Goal: Task Accomplishment & Management: Use online tool/utility

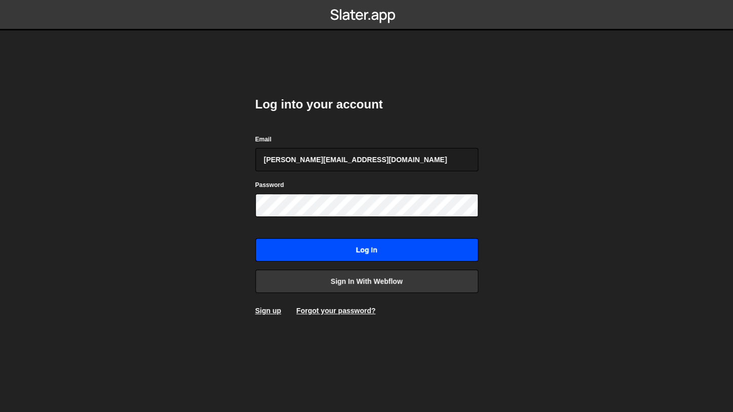
type input "mitch@mkaskie.com"
click at [329, 255] on input "Log in" at bounding box center [366, 249] width 223 height 23
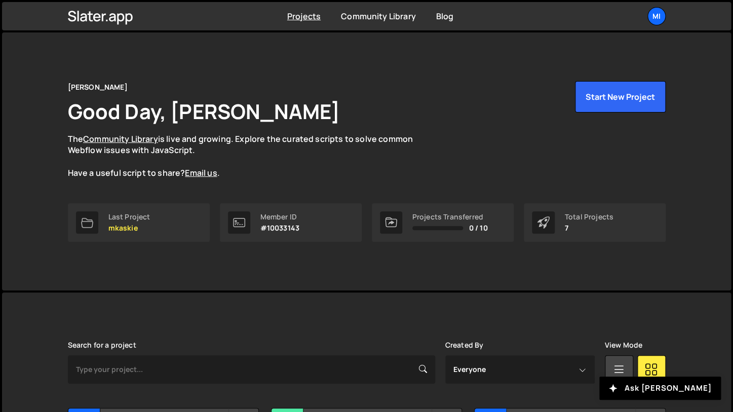
scroll to position [260, 0]
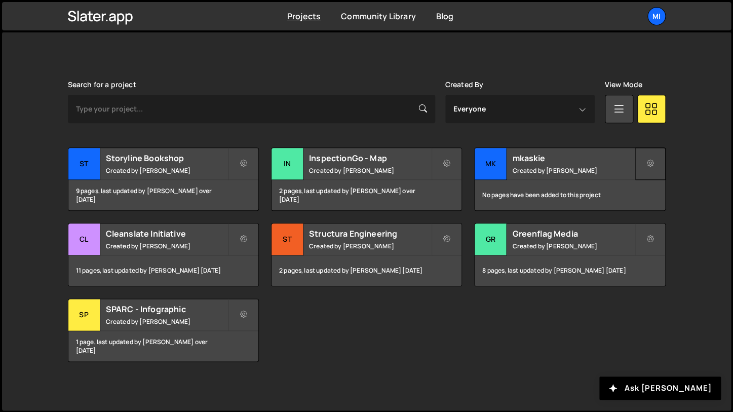
click at [649, 163] on icon at bounding box center [650, 163] width 7 height 10
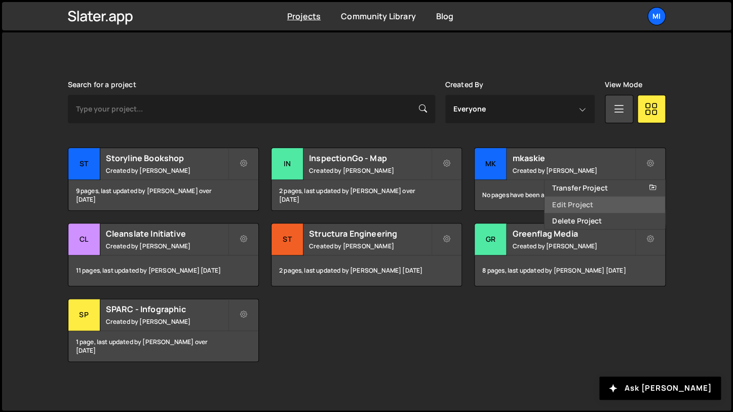
click at [587, 208] on link "Edit Project" at bounding box center [604, 204] width 121 height 16
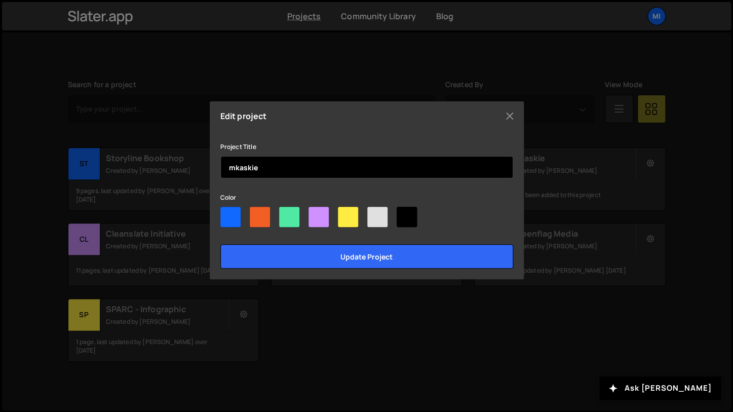
click at [308, 164] on input "mkaskie" at bounding box center [366, 167] width 293 height 22
type input "[DOMAIN_NAME]"
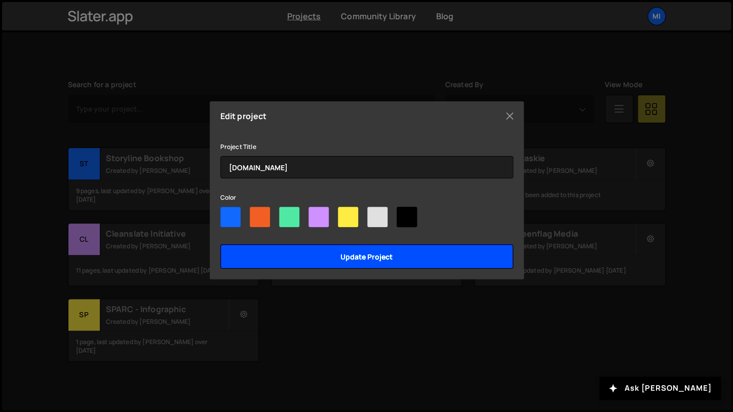
click at [343, 250] on input "Update project" at bounding box center [366, 256] width 293 height 24
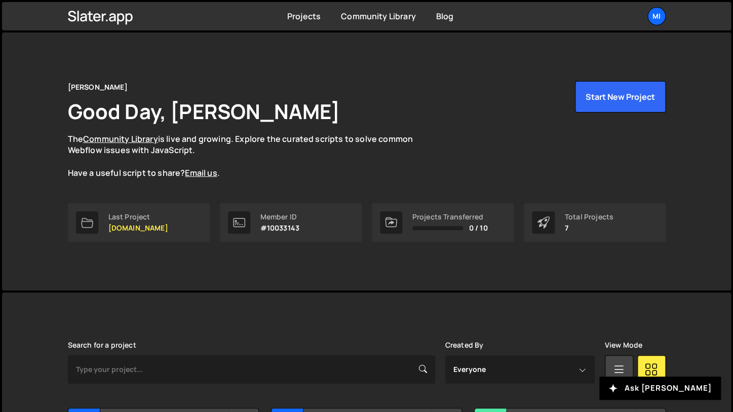
scroll to position [260, 0]
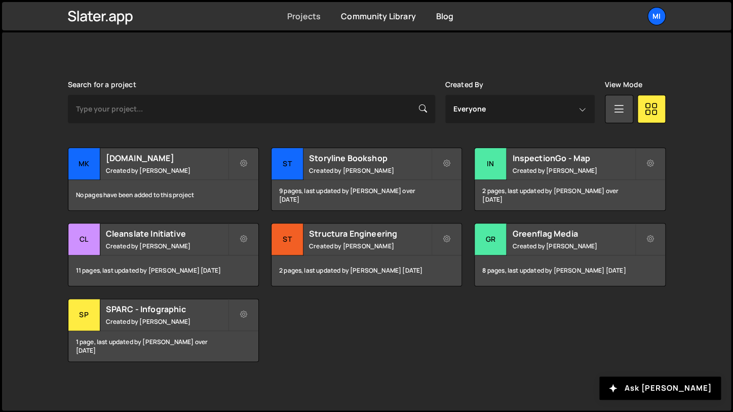
click at [297, 15] on link "Projects" at bounding box center [303, 16] width 33 height 11
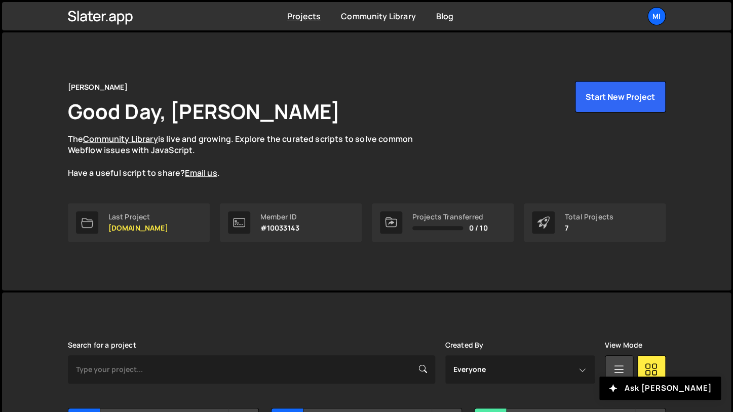
scroll to position [260, 0]
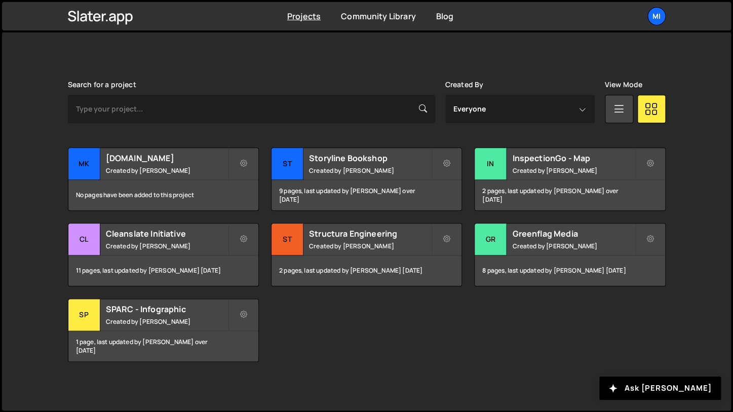
click at [308, 344] on div "Transfer Project Edit Project Delete Project mk mkaskie.com Created by Mitchell…" at bounding box center [366, 254] width 597 height 214
click at [155, 178] on div "mkaskie.com Created by Mitchell Kaskie" at bounding box center [163, 163] width 190 height 31
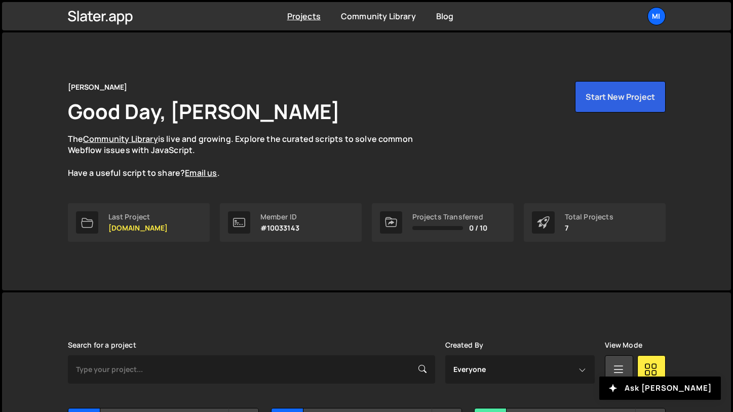
scroll to position [260, 0]
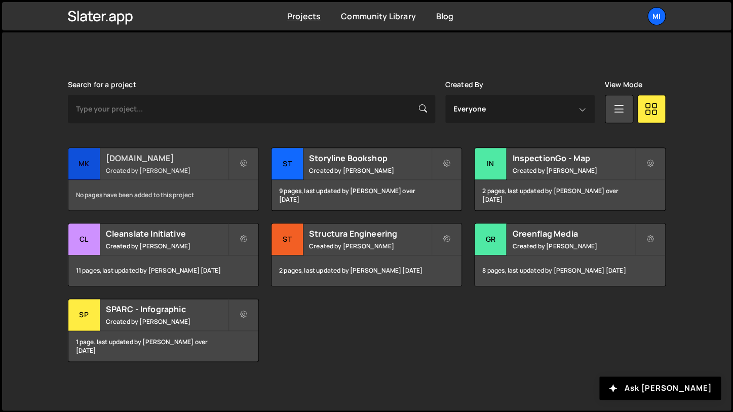
click at [177, 172] on small "Created by Mitchell Kaskie" at bounding box center [167, 170] width 122 height 9
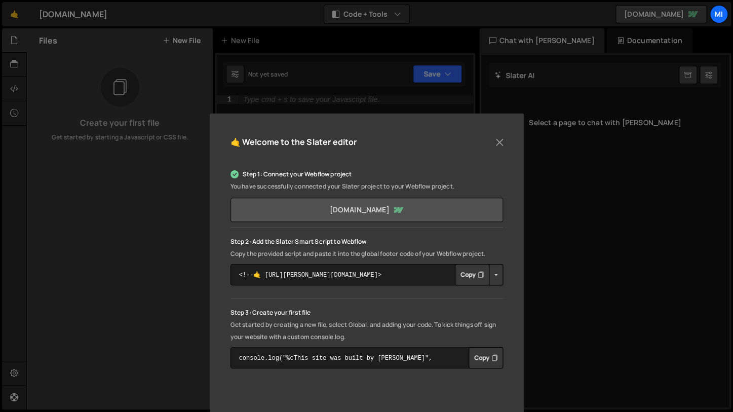
click at [389, 212] on link "mkaskie-40f18b.webflow.io" at bounding box center [366, 209] width 272 height 24
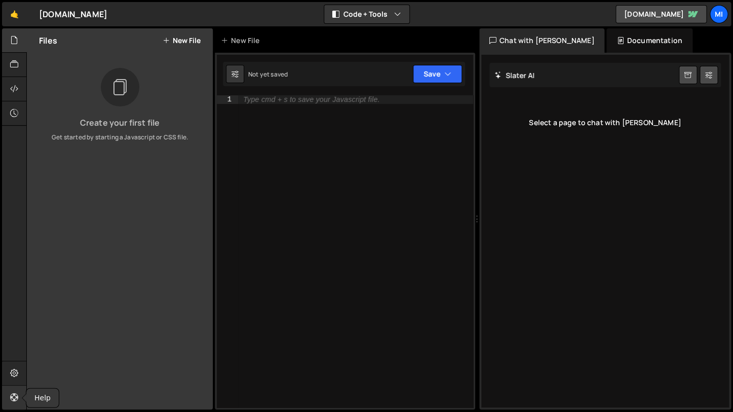
click at [16, 390] on link at bounding box center [14, 397] width 25 height 24
click at [11, 377] on icon at bounding box center [14, 372] width 8 height 11
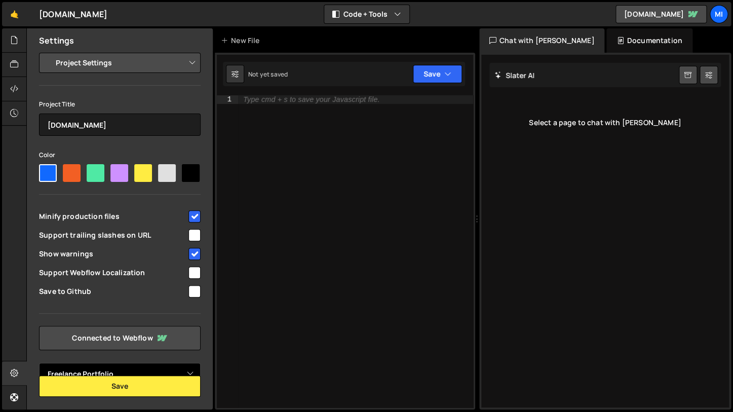
select select
click option "Select Project" at bounding box center [0, 0] width 0 height 0
click at [172, 336] on link "Connected to Webflow" at bounding box center [120, 338] width 162 height 24
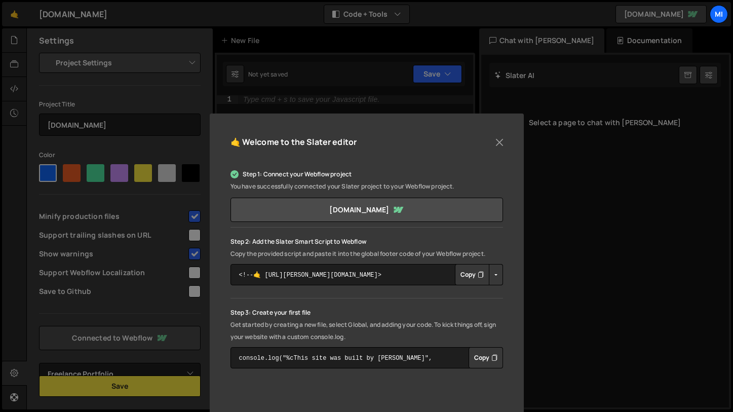
select select "65c2b566fc3a52c2521c6320"
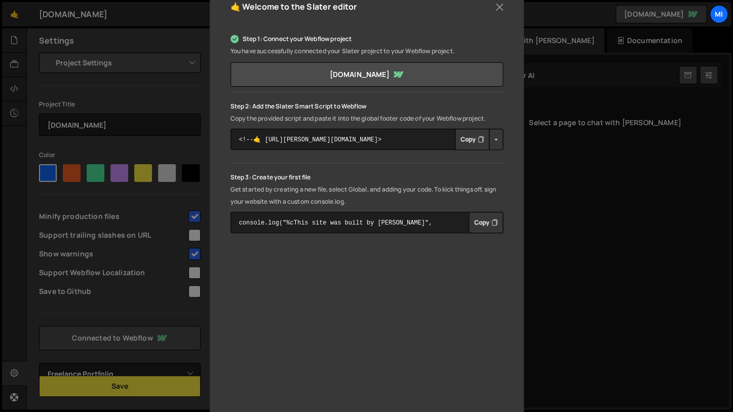
scroll to position [165, 0]
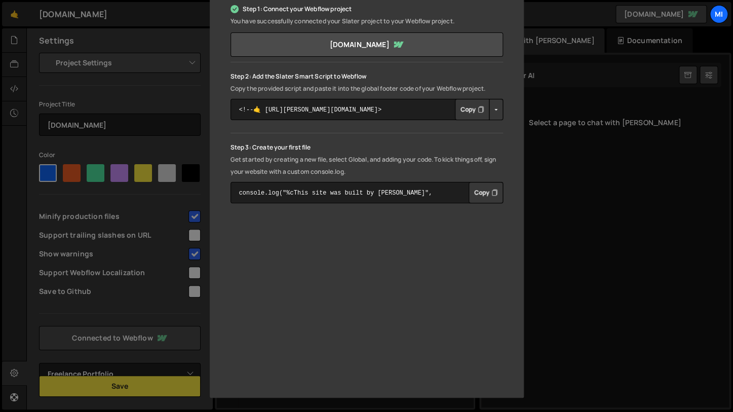
click at [478, 109] on icon "Button group with nested dropdown" at bounding box center [480, 109] width 6 height 10
click at [468, 116] on button "Copied" at bounding box center [469, 109] width 39 height 21
click at [304, 177] on p "Get started by creating a new file, select Global, and adding your code. To kic…" at bounding box center [366, 165] width 272 height 24
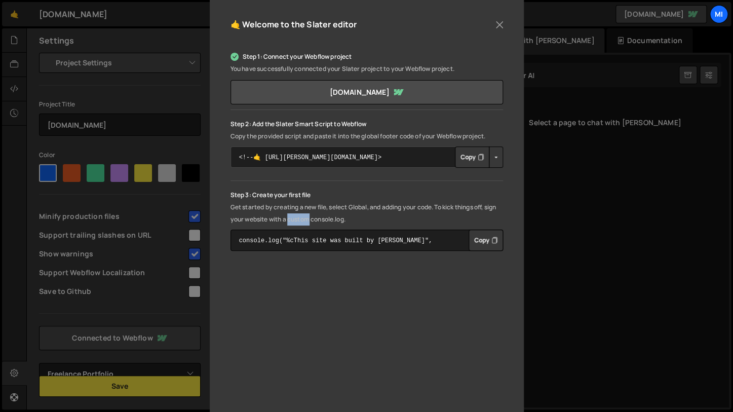
scroll to position [109, 0]
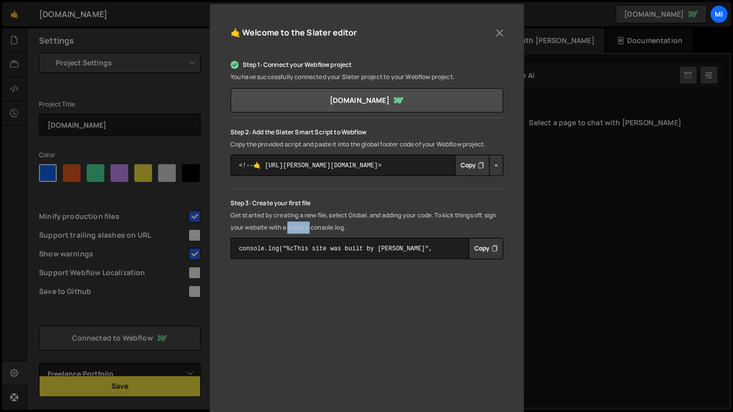
click at [473, 167] on button "Copy" at bounding box center [472, 164] width 34 height 21
click at [473, 167] on button "Copied" at bounding box center [469, 164] width 39 height 21
click at [290, 143] on p "Copy the provided script and paste it into the global footer code of your Webfl…" at bounding box center [366, 144] width 272 height 12
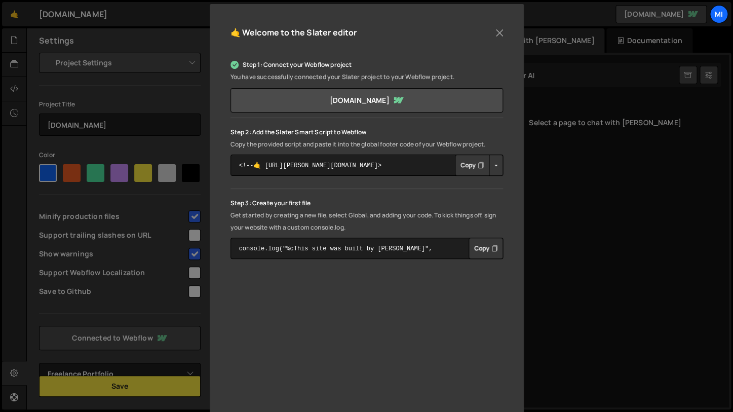
click at [300, 130] on p "Step 2: Add the Slater Smart Script to Webflow" at bounding box center [366, 132] width 272 height 12
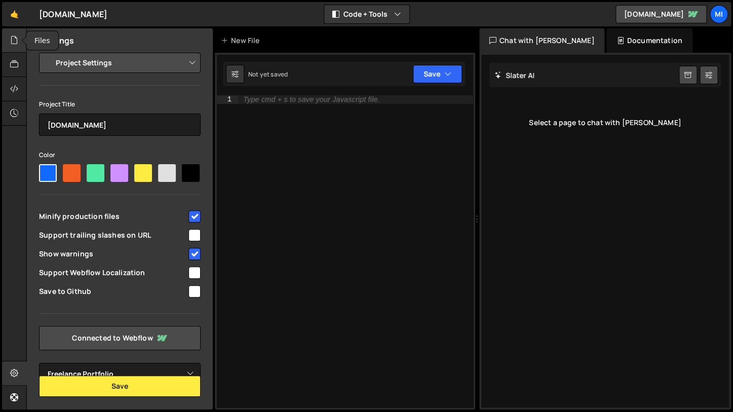
click at [6, 42] on div at bounding box center [14, 40] width 25 height 24
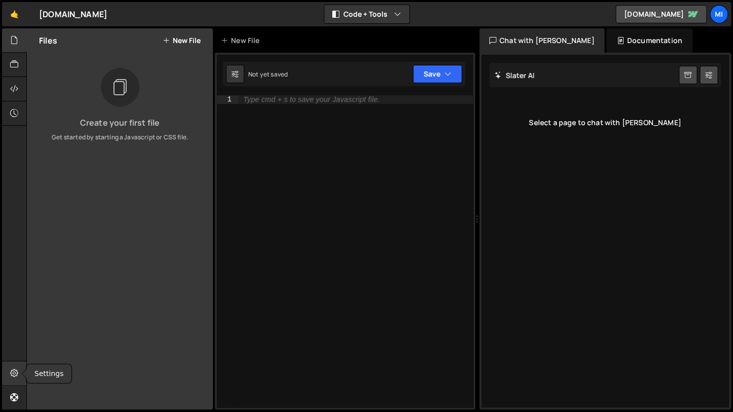
click at [17, 374] on icon at bounding box center [14, 372] width 8 height 11
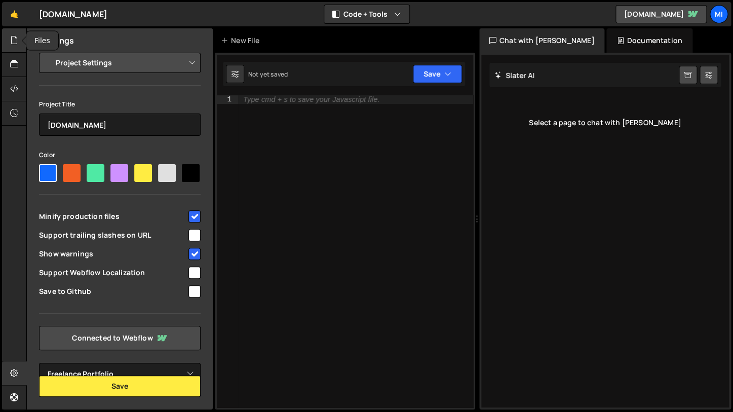
click at [16, 49] on div at bounding box center [14, 40] width 25 height 24
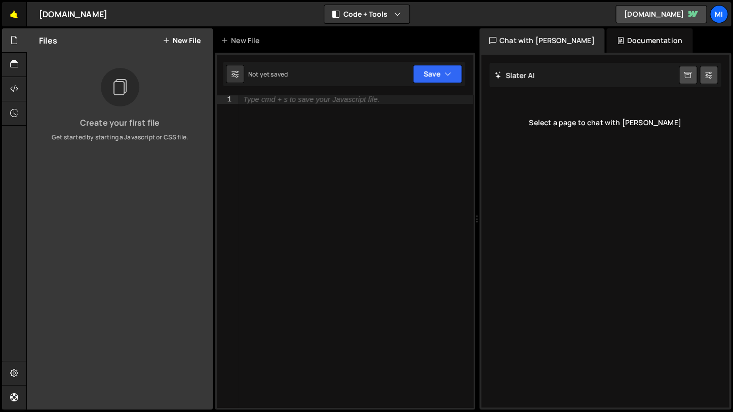
click at [16, 20] on link "🤙" at bounding box center [14, 14] width 25 height 24
click at [17, 19] on link "🤙" at bounding box center [14, 14] width 25 height 24
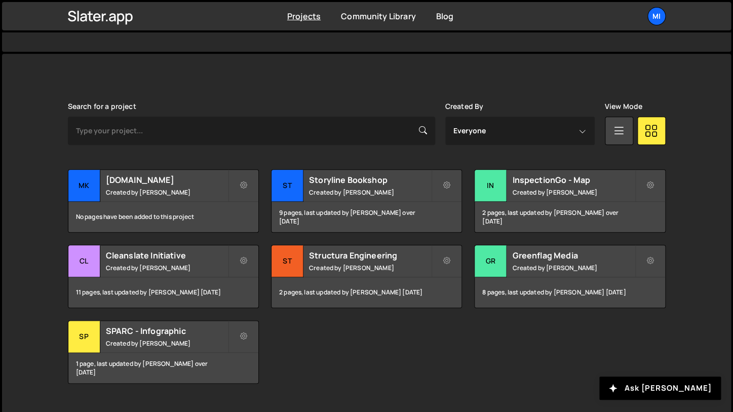
scroll to position [260, 0]
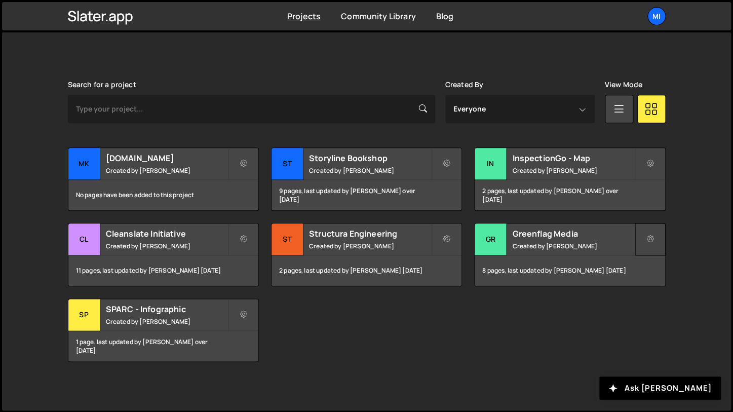
click at [652, 243] on icon at bounding box center [650, 239] width 7 height 10
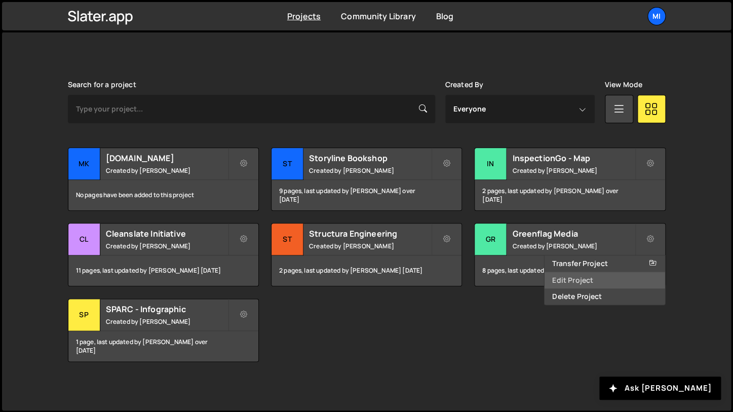
click at [614, 275] on link "Edit Project" at bounding box center [604, 280] width 121 height 16
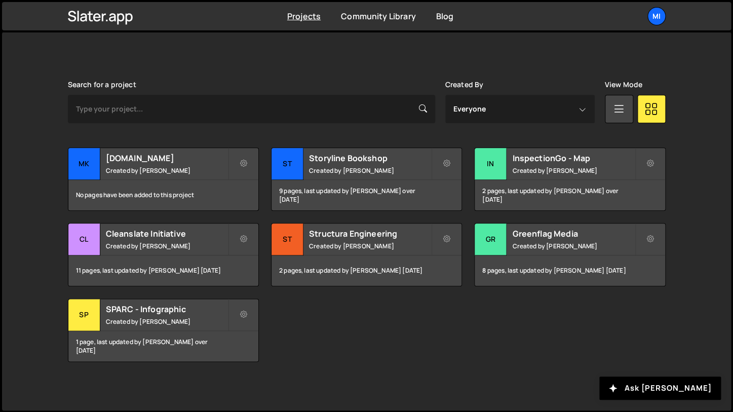
click at [526, 219] on div "Transfer Project Edit Project Delete Project mk [DOMAIN_NAME] Created by [PERSO…" at bounding box center [366, 254] width 597 height 214
click at [523, 225] on div "Greenflag Media Created by [PERSON_NAME]" at bounding box center [569, 238] width 190 height 31
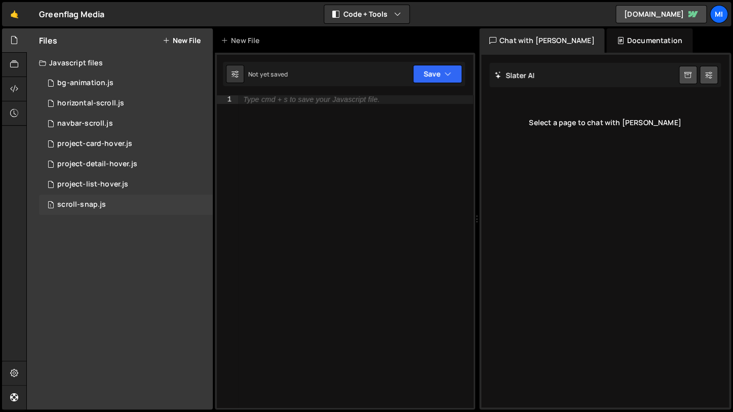
click at [69, 209] on div "scroll-snap.js" at bounding box center [81, 204] width 49 height 9
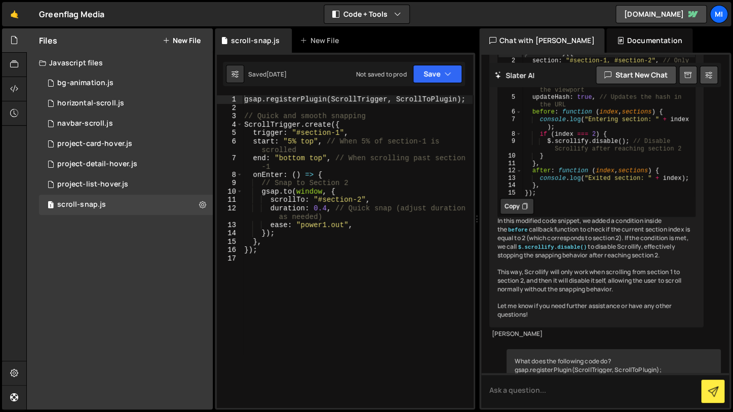
scroll to position [7192, 0]
click at [112, 124] on div "1 navbar-scroll.js 0" at bounding box center [126, 123] width 174 height 20
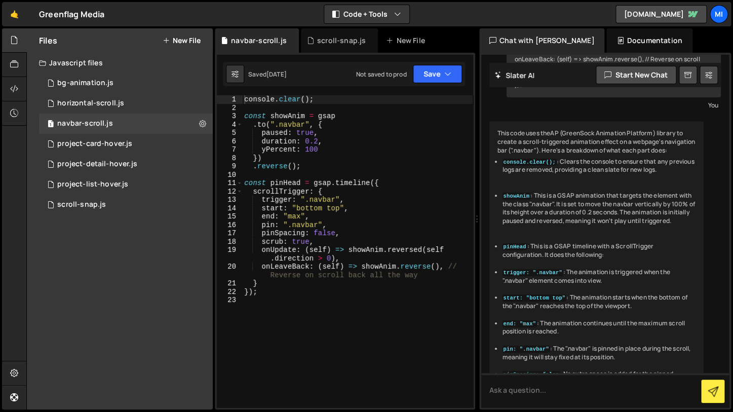
scroll to position [398, 0]
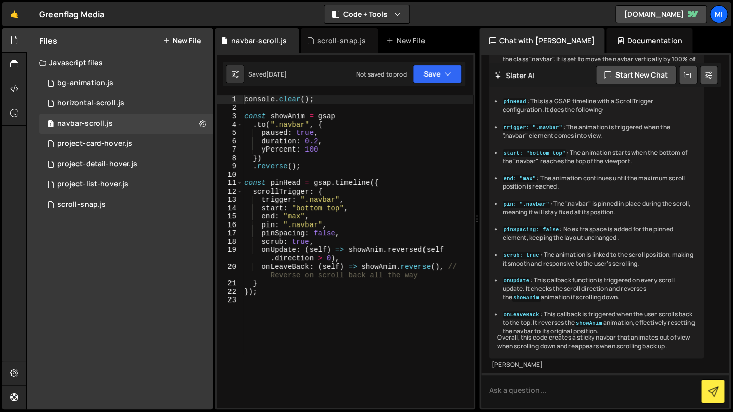
click at [354, 307] on div "console . clear ( ) ; const showAnim = gsap . to ( ".navbar" , { paused : true …" at bounding box center [357, 259] width 230 height 329
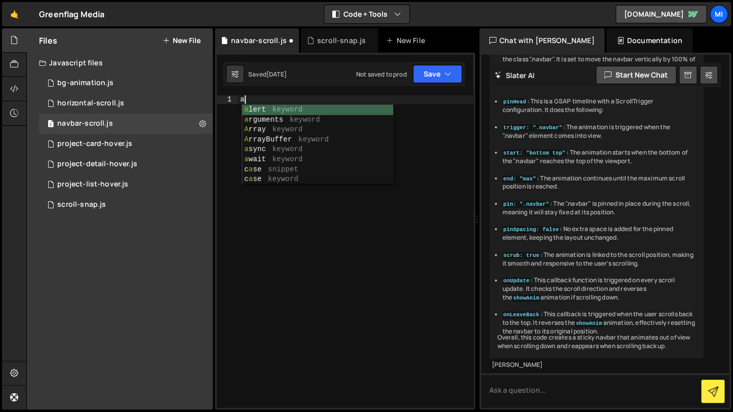
type textarea "});"
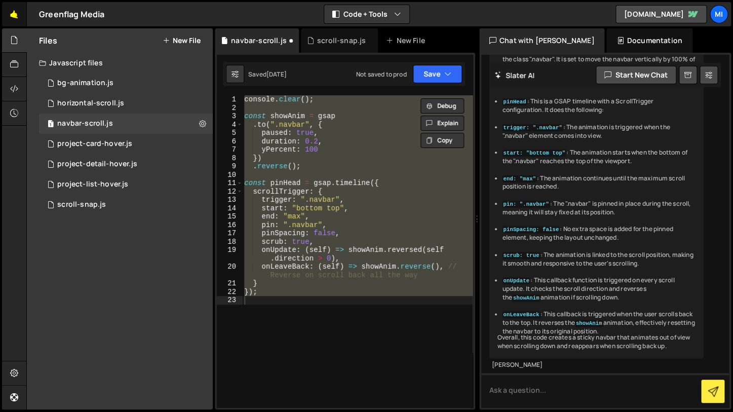
click at [17, 25] on link "🤙" at bounding box center [14, 14] width 25 height 24
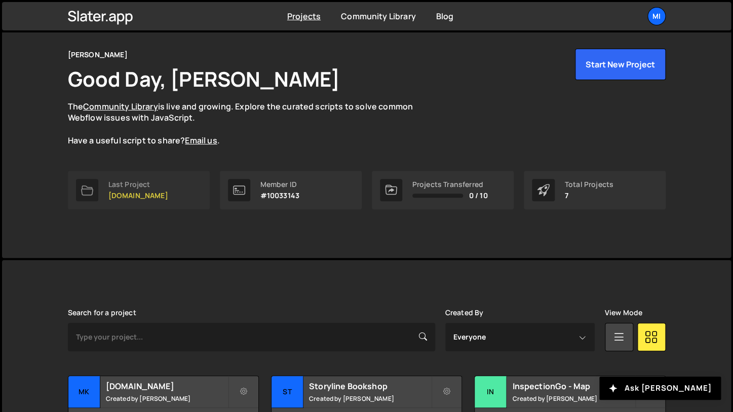
scroll to position [31, 0]
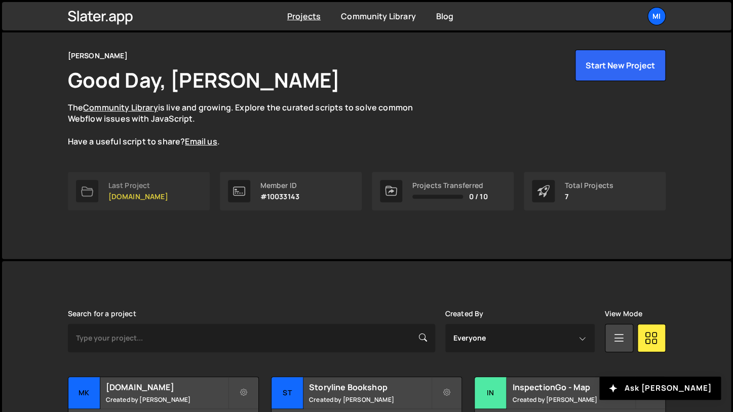
click at [150, 193] on p "mkaskie.com" at bounding box center [138, 196] width 60 height 8
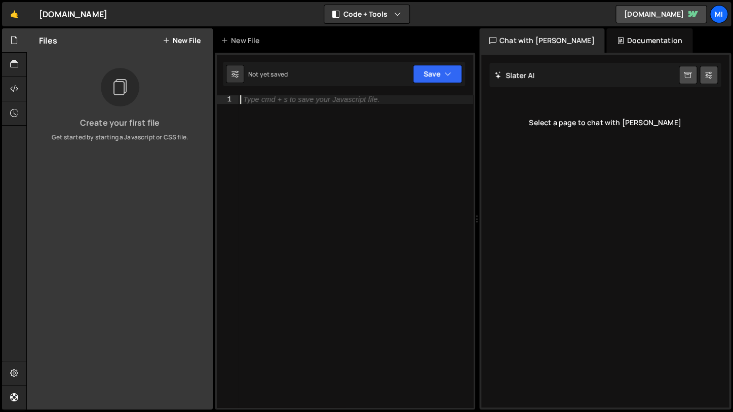
click at [346, 121] on div "Type cmd + s to save your Javascript file." at bounding box center [355, 259] width 235 height 329
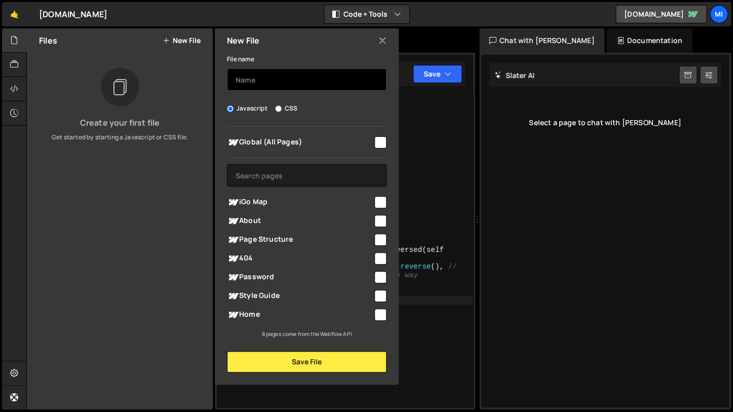
click at [282, 78] on input "text" at bounding box center [306, 79] width 159 height 22
type input "navbar"
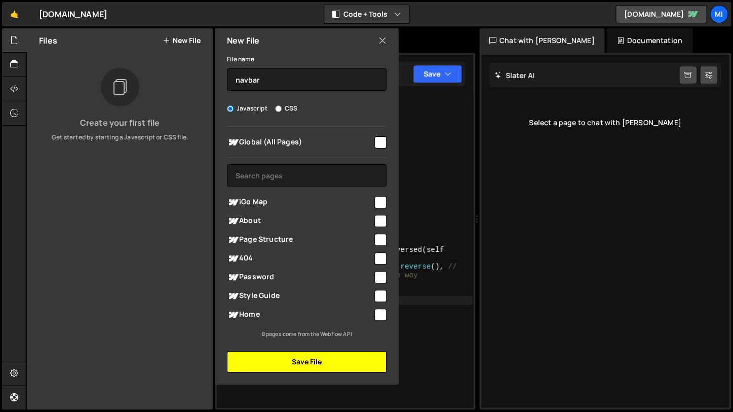
click at [253, 358] on button "Save File" at bounding box center [306, 361] width 159 height 21
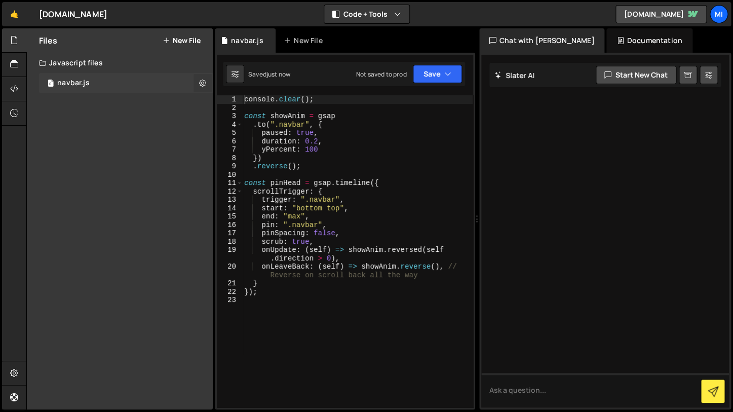
click at [194, 76] on button at bounding box center [202, 83] width 18 height 18
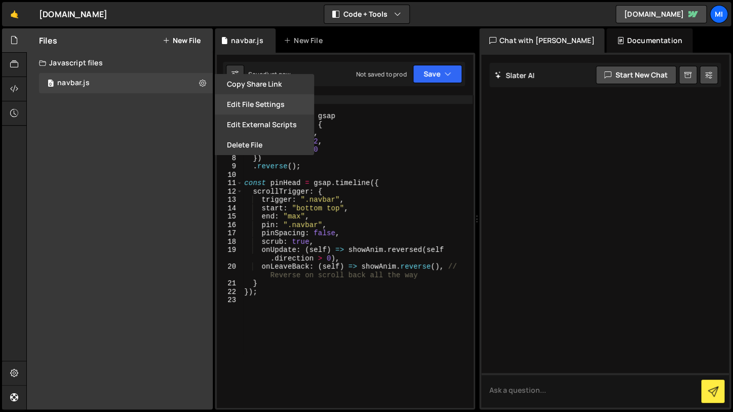
click at [253, 102] on button "Edit File Settings" at bounding box center [264, 104] width 99 height 20
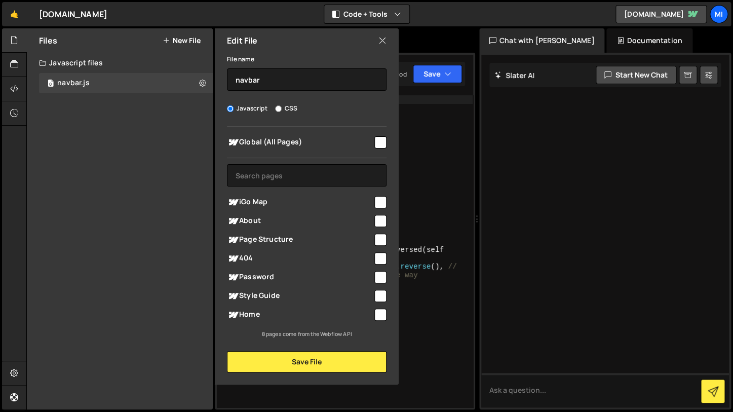
click at [374, 147] on div at bounding box center [380, 142] width 14 height 14
click at [378, 144] on input "checkbox" at bounding box center [380, 142] width 12 height 12
checkbox input "true"
click at [327, 371] on button "Save File" at bounding box center [306, 361] width 159 height 21
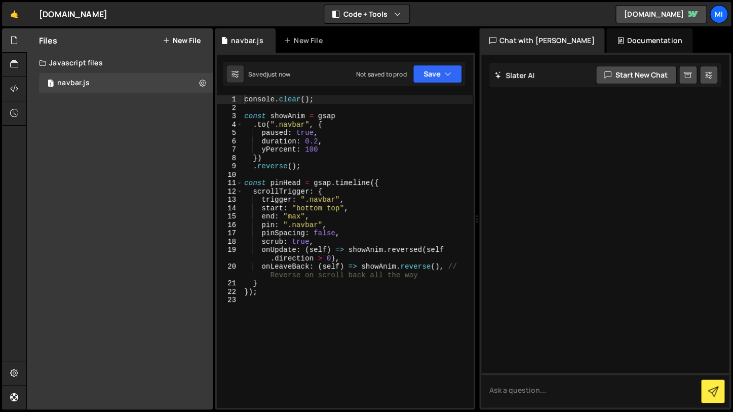
click at [327, 368] on div "console . clear ( ) ; const showAnim = gsap . to ( ".navbar" , { paused : true …" at bounding box center [357, 259] width 230 height 329
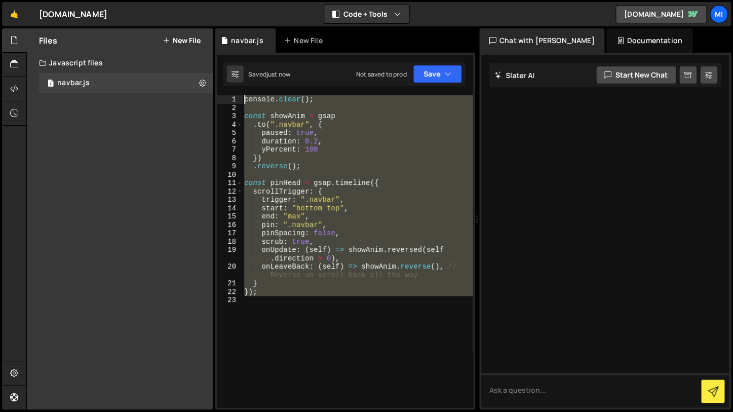
drag, startPoint x: 352, startPoint y: 311, endPoint x: 179, endPoint y: 36, distance: 324.9
click at [242, 95] on div "console . clear ( ) ; const showAnim = gsap . to ( ".navbar" , { paused : true …" at bounding box center [357, 251] width 230 height 312
type textarea "console.clear();"
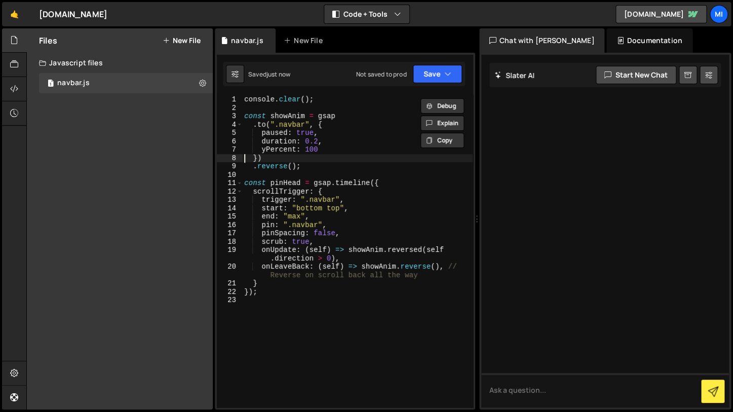
type textarea ".reverse();"
type textarea "});"
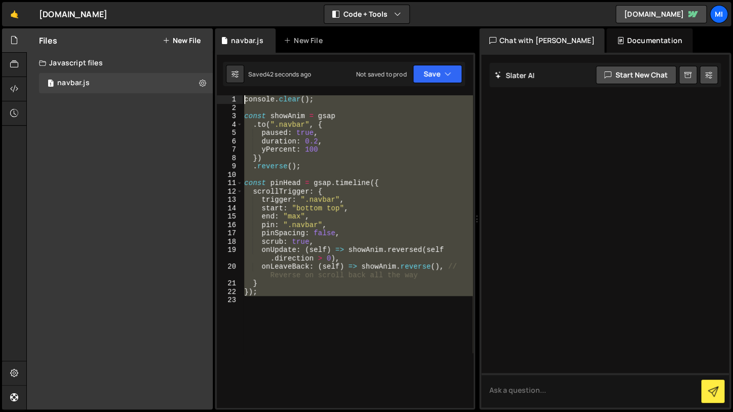
drag, startPoint x: 319, startPoint y: 307, endPoint x: 153, endPoint y: -15, distance: 362.8
click at [242, 95] on div "console . clear ( ) ; const showAnim = gsap . to ( ".navbar" , { paused : true …" at bounding box center [357, 251] width 230 height 312
type textarea "console.clear();"
click at [358, 178] on div "console . clear ( ) ; const showAnim = gsap . to ( ".navbar" , { paused : true …" at bounding box center [357, 251] width 230 height 312
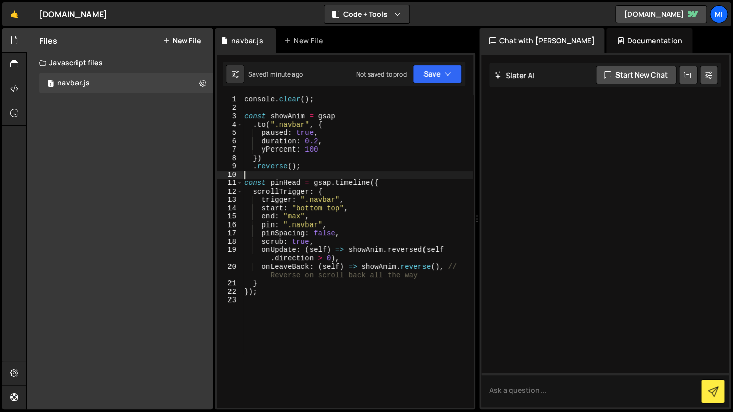
click at [303, 126] on div "console . clear ( ) ; const showAnim = gsap . to ( ".navbar" , { paused : true …" at bounding box center [357, 259] width 230 height 329
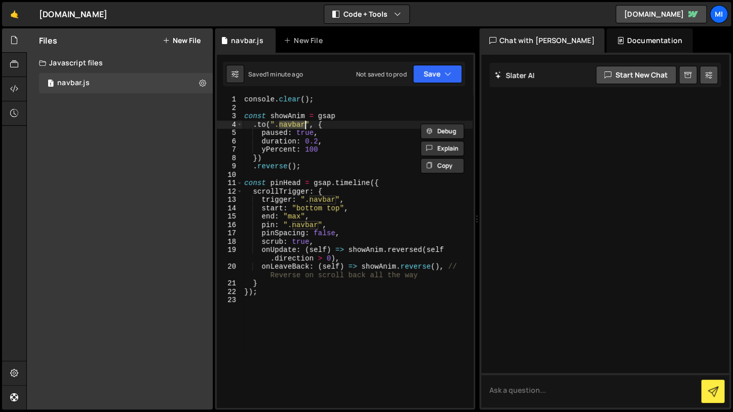
paste textarea "2_component"
click at [326, 200] on div "console . clear ( ) ; const showAnim = gsap . to ( ".navbar2_component" , { pau…" at bounding box center [357, 259] width 230 height 329
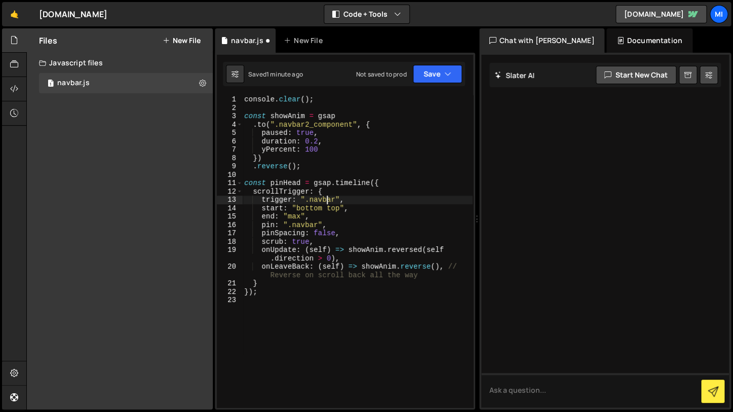
click at [326, 200] on div "console . clear ( ) ; const showAnim = gsap . to ( ".navbar2_component" , { pau…" at bounding box center [357, 259] width 230 height 329
paste textarea "2_component"
type textarea "trigger: ".navbar2_component","
click at [412, 66] on div "Not saved to prod Upgrade to Edit Save Save to Staging S Saved 1 minute ago Sav…" at bounding box center [409, 74] width 106 height 18
click at [438, 75] on button "Save" at bounding box center [437, 74] width 49 height 18
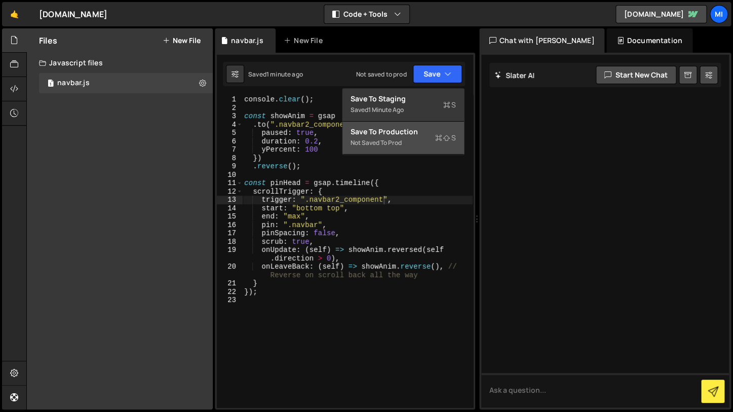
click at [424, 142] on div "Not saved to prod" at bounding box center [402, 143] width 105 height 12
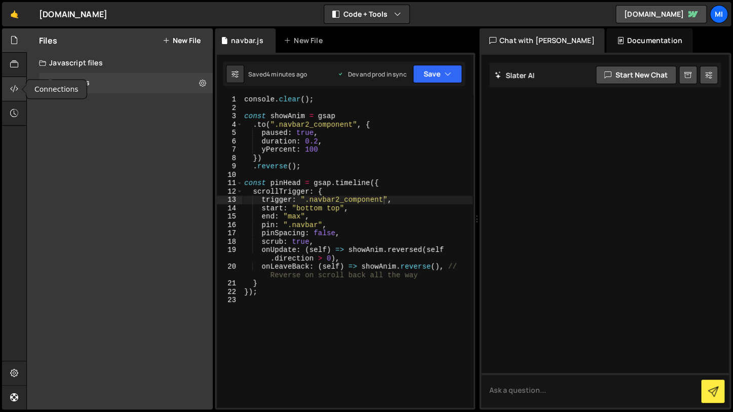
click at [11, 89] on icon at bounding box center [14, 88] width 8 height 11
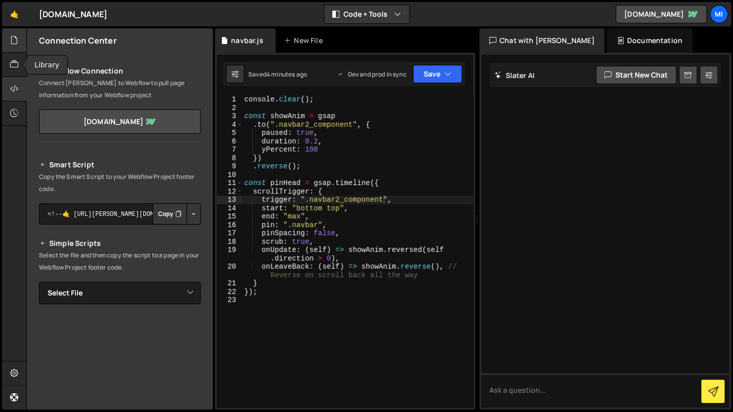
click at [13, 49] on div at bounding box center [14, 40] width 25 height 24
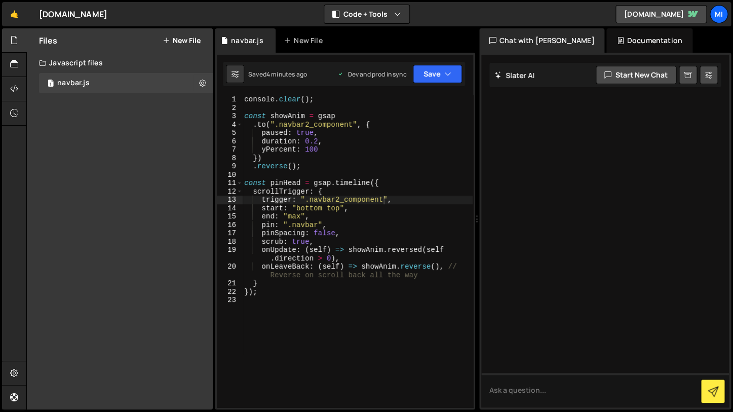
click at [183, 39] on button "New File" at bounding box center [182, 40] width 38 height 8
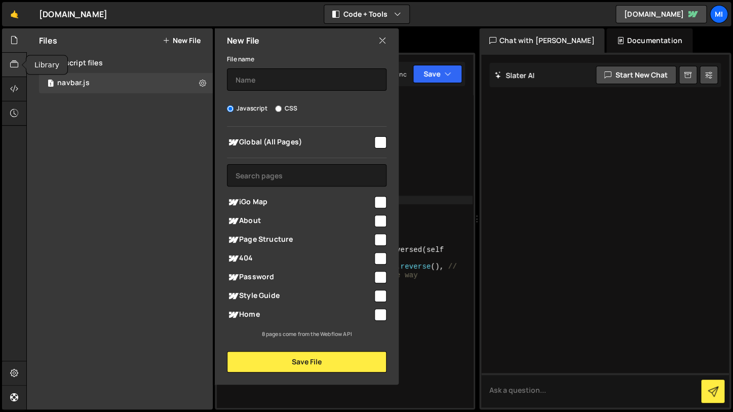
click at [14, 70] on div at bounding box center [14, 65] width 25 height 24
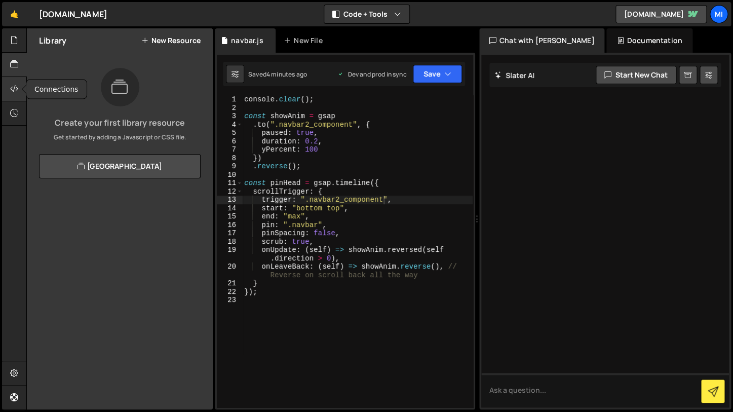
click at [19, 89] on div at bounding box center [14, 89] width 25 height 24
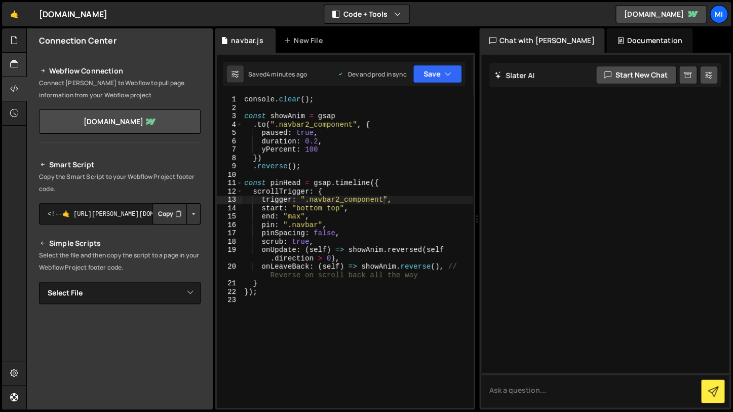
click at [21, 61] on div at bounding box center [14, 65] width 25 height 24
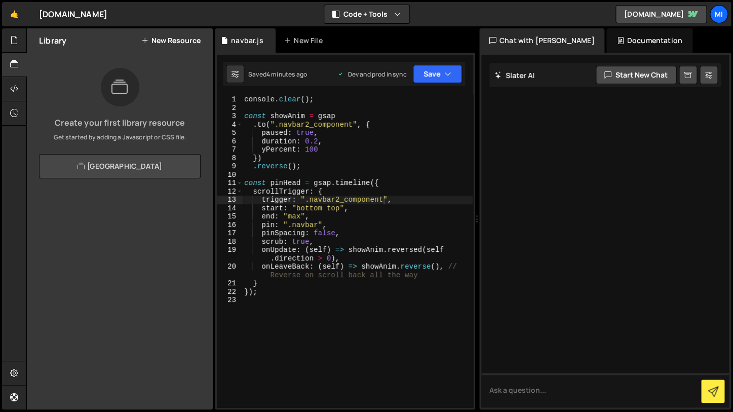
click at [135, 170] on link "[GEOGRAPHIC_DATA]" at bounding box center [120, 166] width 162 height 24
click at [10, 92] on div at bounding box center [14, 89] width 25 height 24
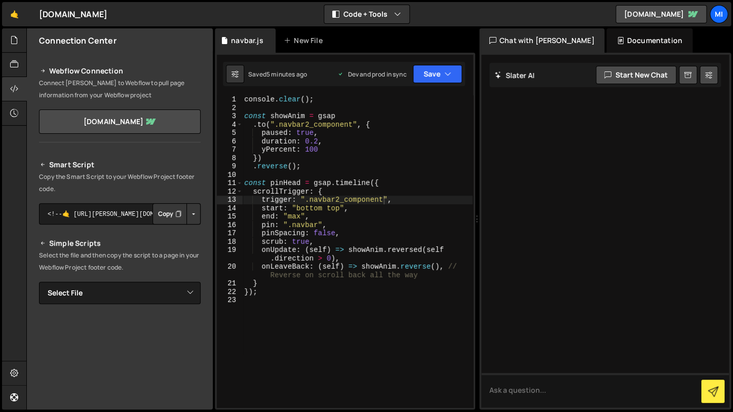
click at [251, 74] on div "Saved 5 minutes ago" at bounding box center [277, 74] width 59 height 9
click at [238, 74] on icon at bounding box center [234, 74] width 7 height 10
select select "editor"
select select "ace/theme/monokai"
type input "14"
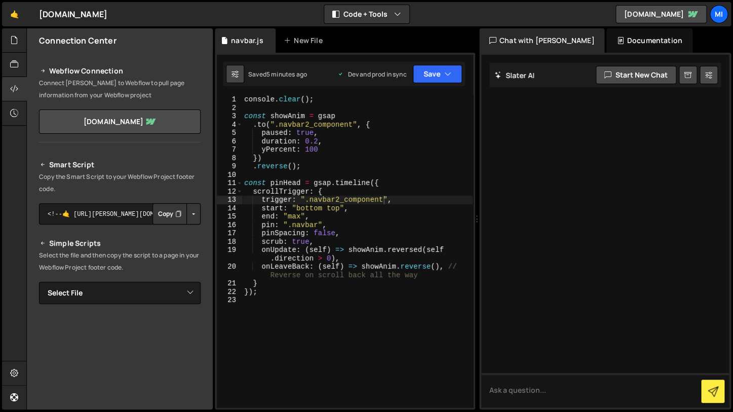
checkbox input "true"
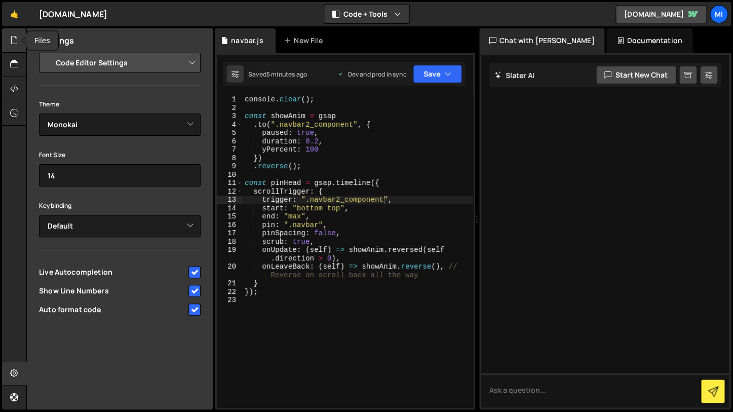
click at [17, 43] on icon at bounding box center [14, 39] width 8 height 11
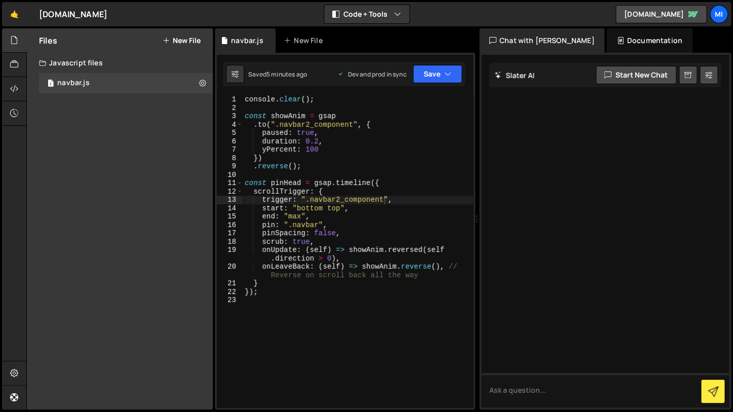
click at [209, 39] on div "Files New File" at bounding box center [120, 40] width 186 height 24
click at [202, 84] on icon at bounding box center [202, 83] width 7 height 10
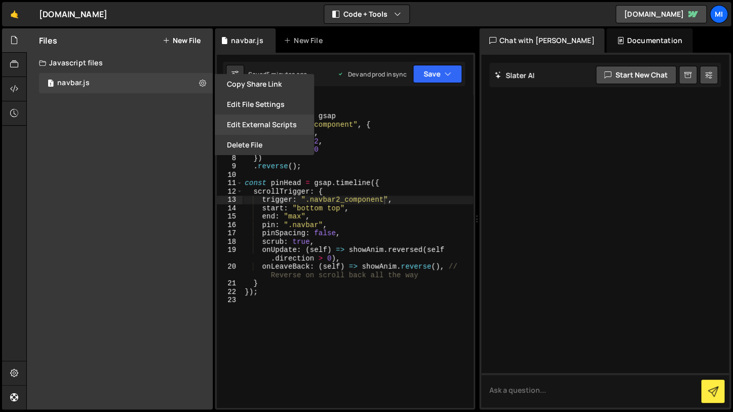
click at [273, 119] on button "Edit External Scripts" at bounding box center [264, 124] width 99 height 20
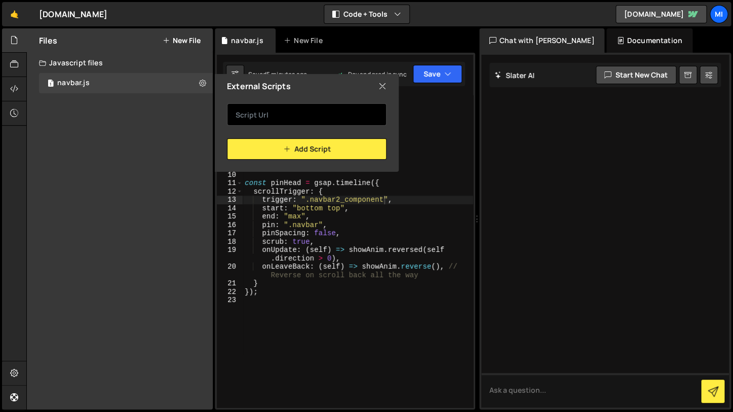
click at [309, 122] on input "text" at bounding box center [306, 114] width 159 height 22
click at [391, 93] on div "External Scripts" at bounding box center [307, 86] width 184 height 24
click at [388, 92] on div "External Scripts" at bounding box center [307, 86] width 184 height 24
click at [382, 89] on icon at bounding box center [382, 86] width 8 height 11
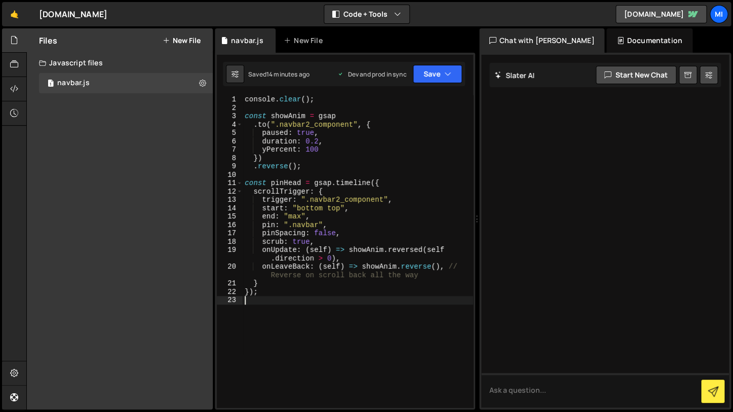
click at [392, 370] on div "console . clear ( ) ; const showAnim = gsap . to ( ".navbar2_component" , { pau…" at bounding box center [358, 259] width 230 height 329
type textarea "});"
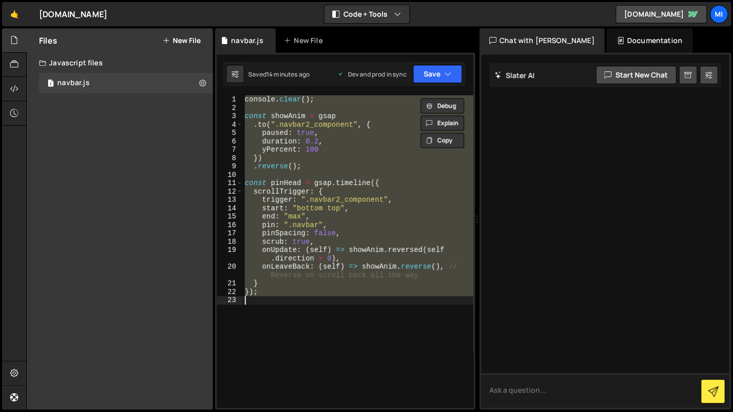
click at [510, 380] on textarea at bounding box center [605, 390] width 248 height 34
paste textarea "console.clear(); const showAnim = gsap .to(".navbar2_component", { paused: true…"
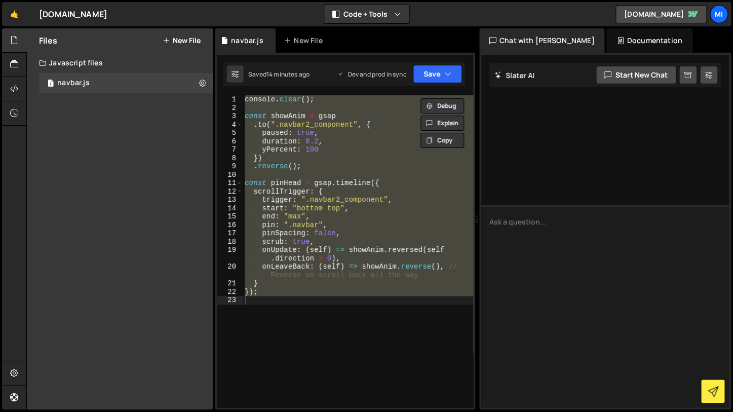
type textarea "console.clear(); const showAnim = gsap .to(".navbar2_component", { paused: true…"
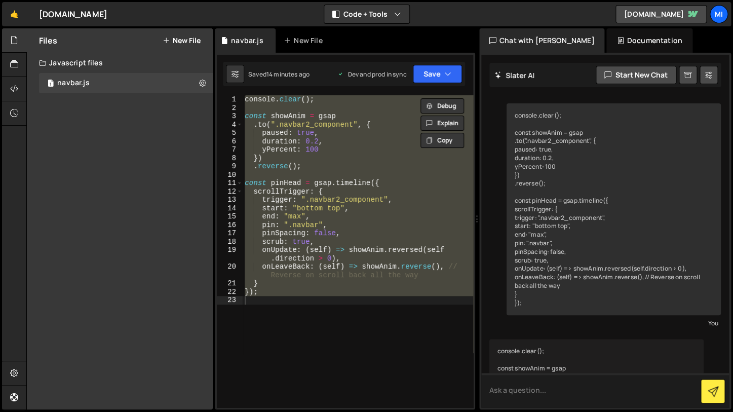
scroll to position [176, 0]
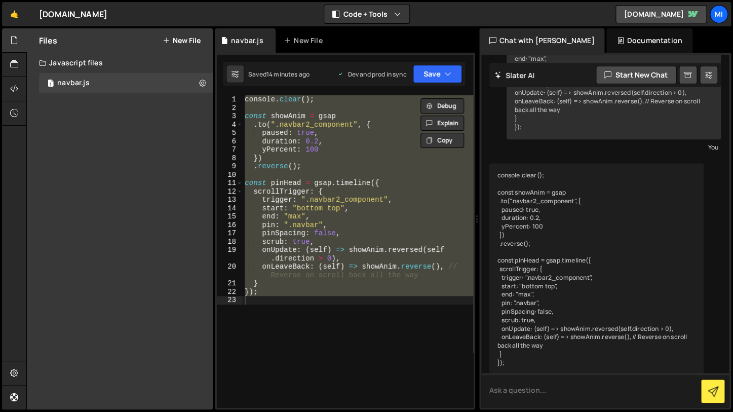
click at [560, 396] on textarea at bounding box center [605, 390] width 248 height 34
type textarea "explain"
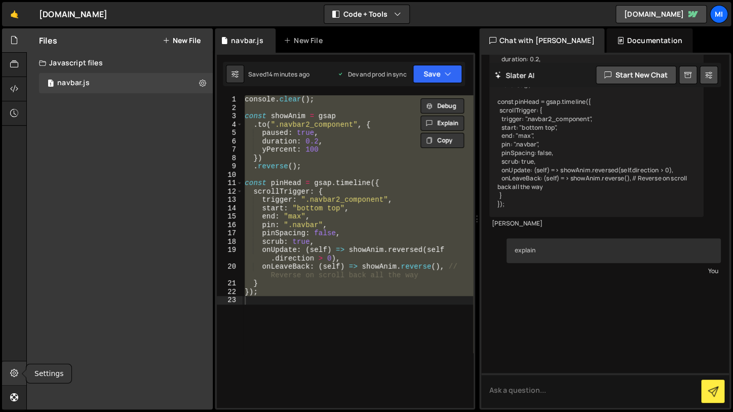
click at [18, 368] on icon at bounding box center [14, 372] width 8 height 11
select select "project"
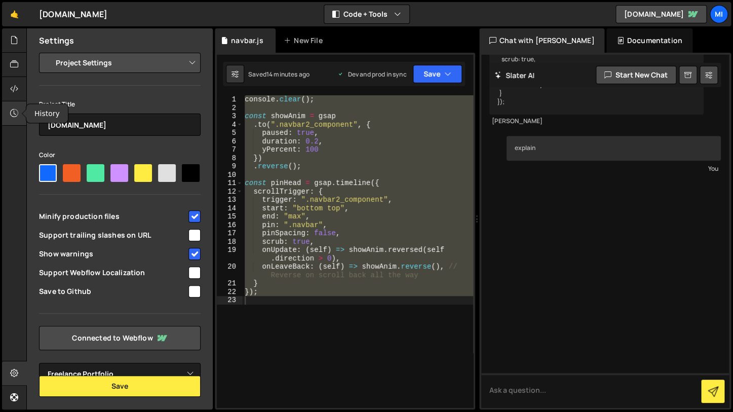
click at [7, 111] on div at bounding box center [14, 113] width 25 height 24
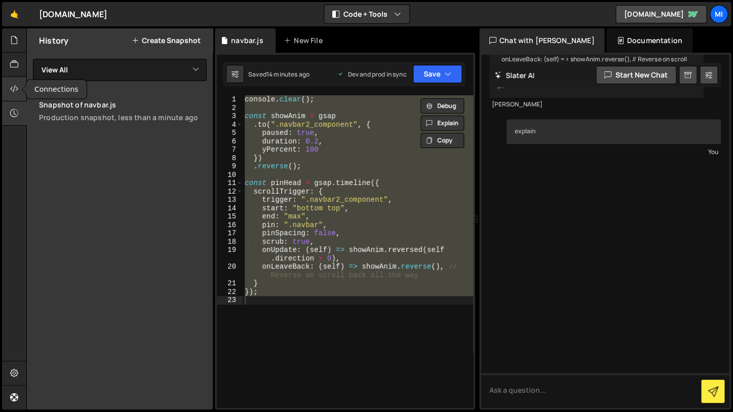
click at [21, 91] on div at bounding box center [14, 89] width 25 height 24
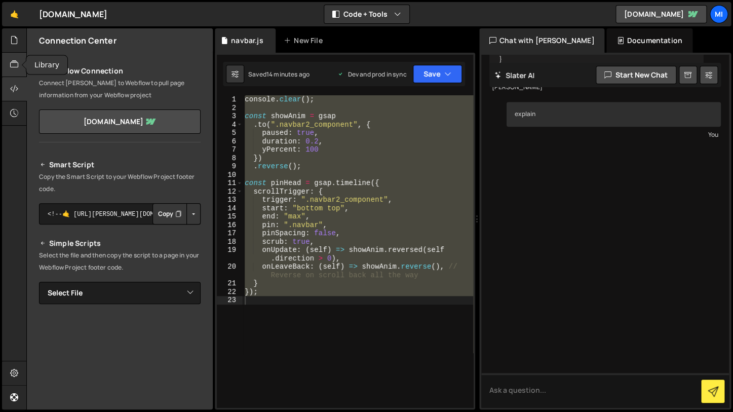
click at [18, 70] on icon at bounding box center [14, 64] width 8 height 11
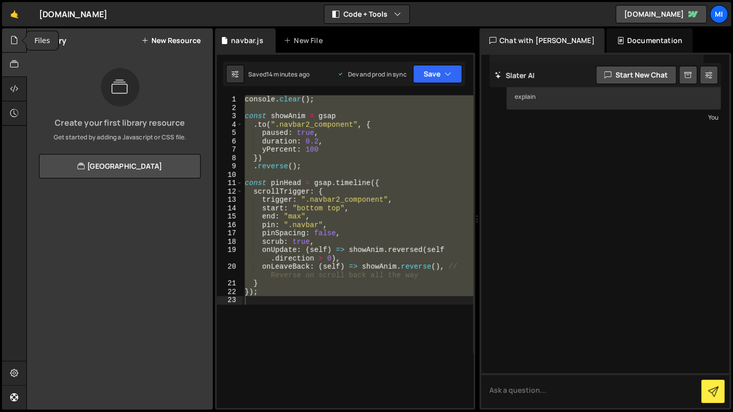
click at [11, 41] on icon at bounding box center [14, 39] width 8 height 11
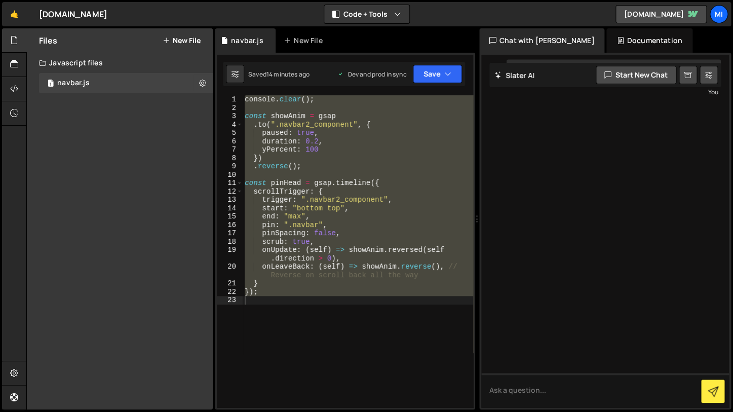
click at [13, 133] on div at bounding box center [14, 218] width 24 height 381
click at [13, 85] on icon at bounding box center [14, 88] width 8 height 11
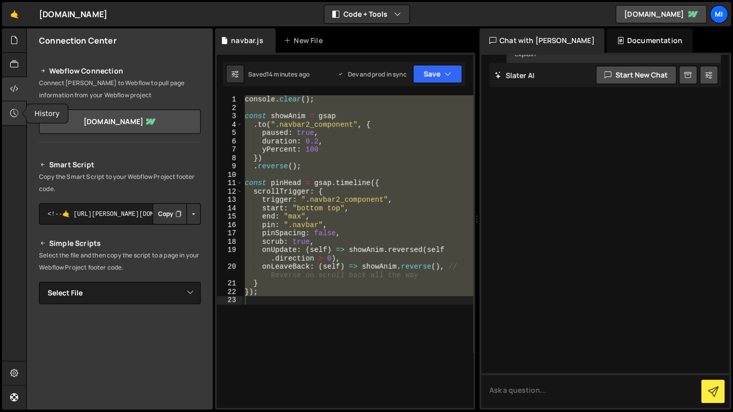
click at [12, 116] on icon at bounding box center [14, 112] width 8 height 11
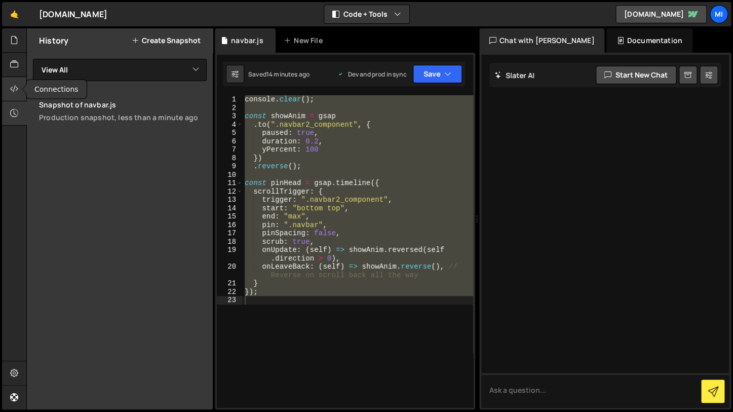
click at [11, 91] on icon at bounding box center [14, 88] width 8 height 11
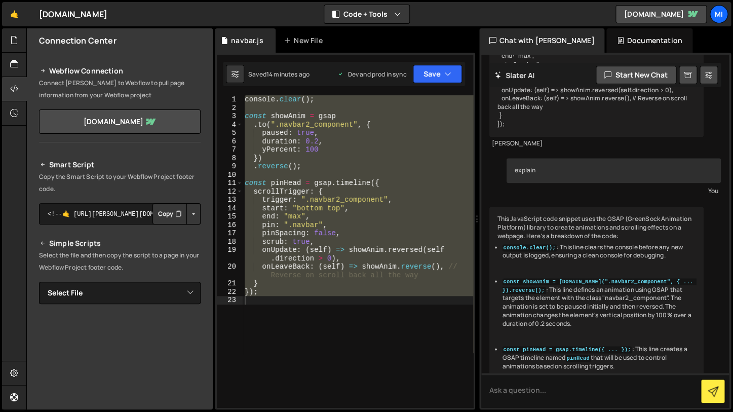
scroll to position [406, 0]
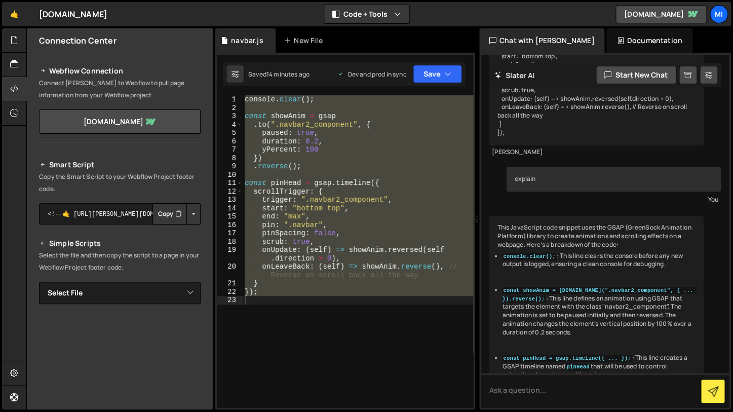
click at [579, 287] on code "const showAnim = gsap.to(".navbar2_component", { ... }).reverse();" at bounding box center [599, 295] width 194 height 16
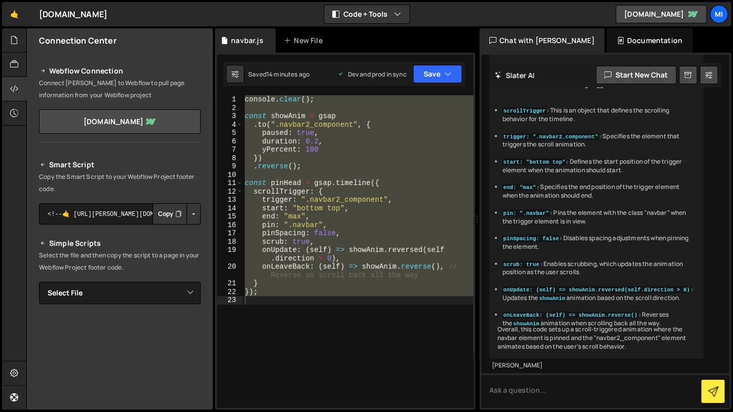
scroll to position [706, 0]
click at [564, 385] on textarea at bounding box center [605, 390] width 248 height 34
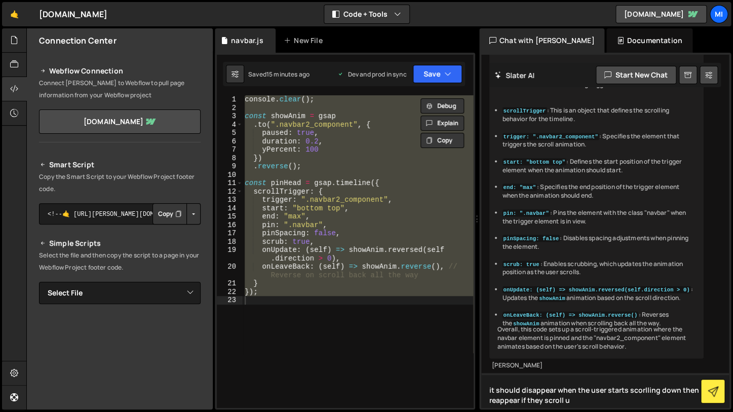
type textarea "it should disappear when the user starts scorlling down then reappear if they s…"
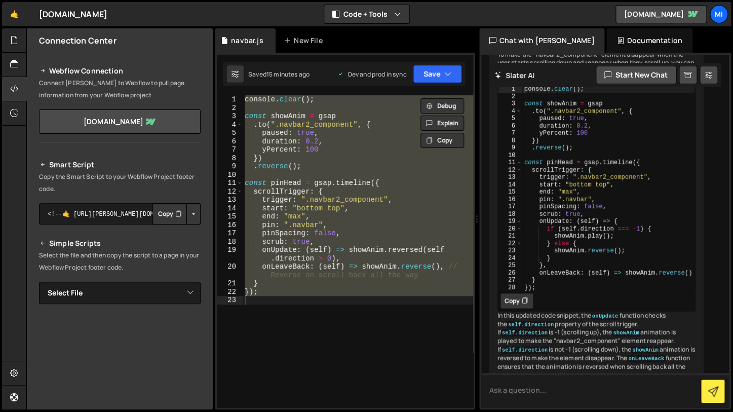
scroll to position [1091, 0]
click at [506, 308] on button "Copy" at bounding box center [517, 300] width 34 height 16
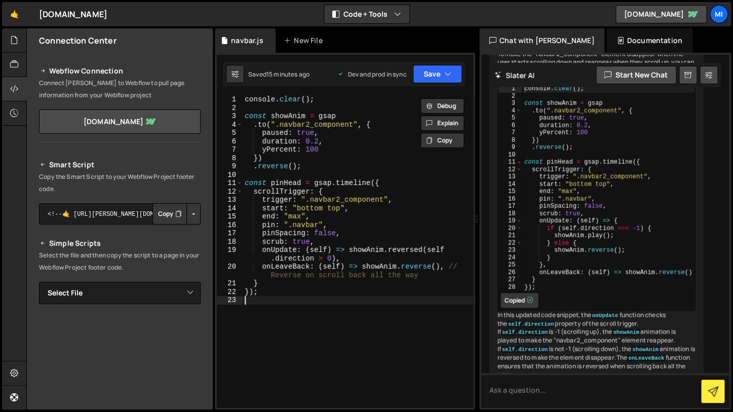
click at [375, 303] on div "console . clear ( ) ; const showAnim = gsap . to ( ".navbar2_component" , { pau…" at bounding box center [358, 259] width 230 height 329
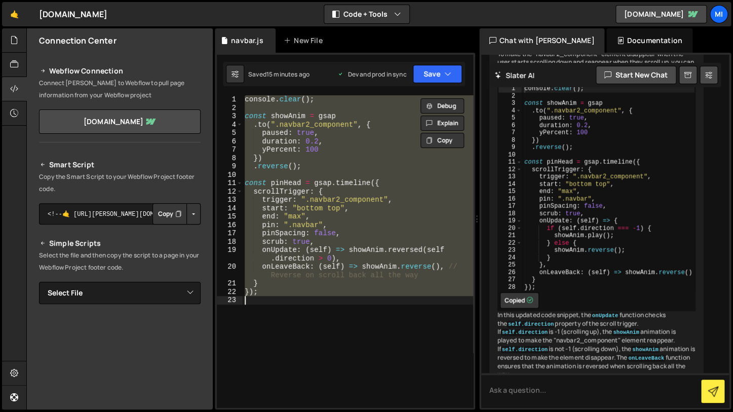
paste textarea
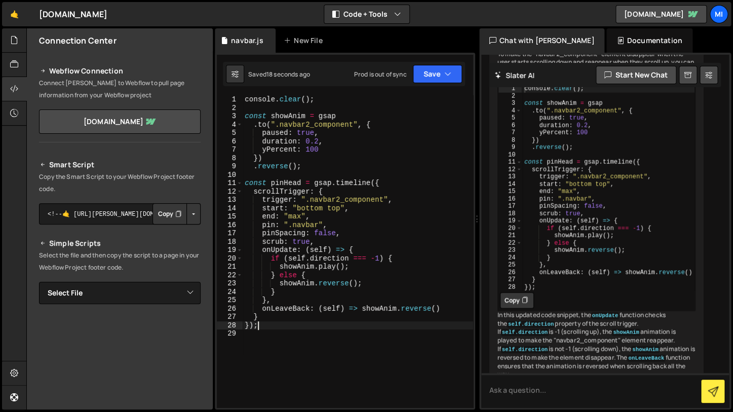
type textarea "});"
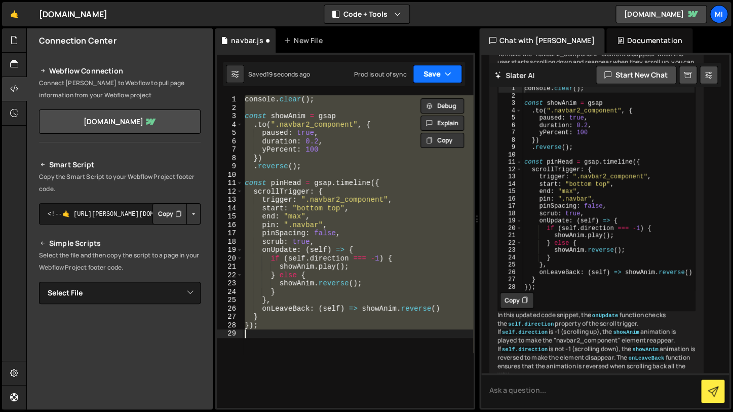
click at [434, 81] on button "Save" at bounding box center [437, 74] width 49 height 18
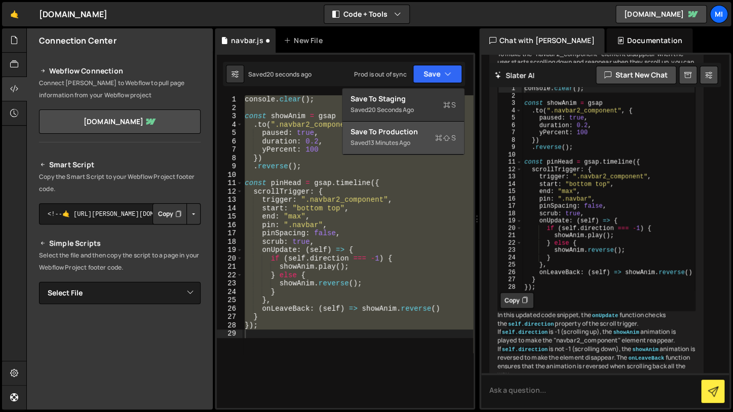
click at [432, 143] on div "Saved 13 minutes ago" at bounding box center [402, 143] width 105 height 12
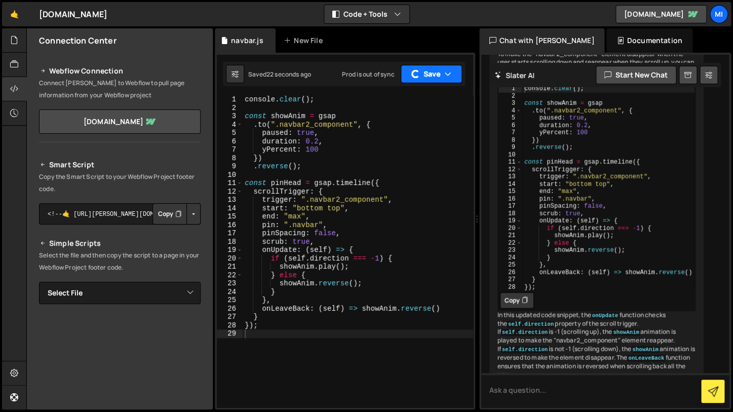
click at [443, 80] on button "Save" at bounding box center [430, 74] width 61 height 18
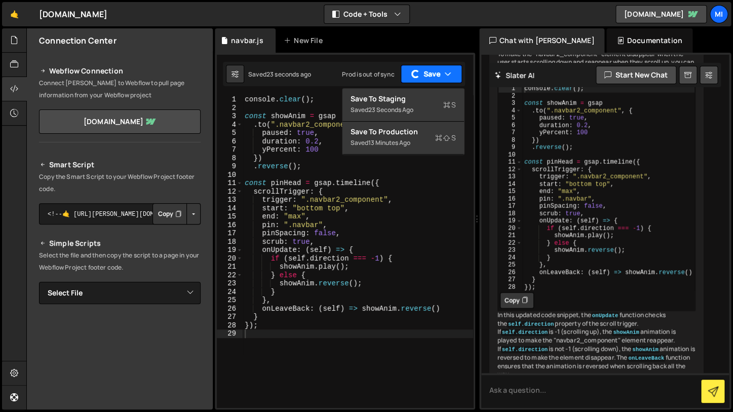
click at [443, 80] on button "Save" at bounding box center [430, 74] width 61 height 18
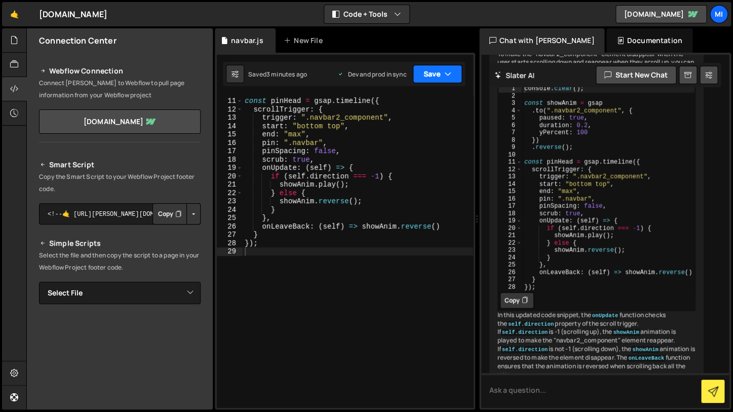
scroll to position [1181, 0]
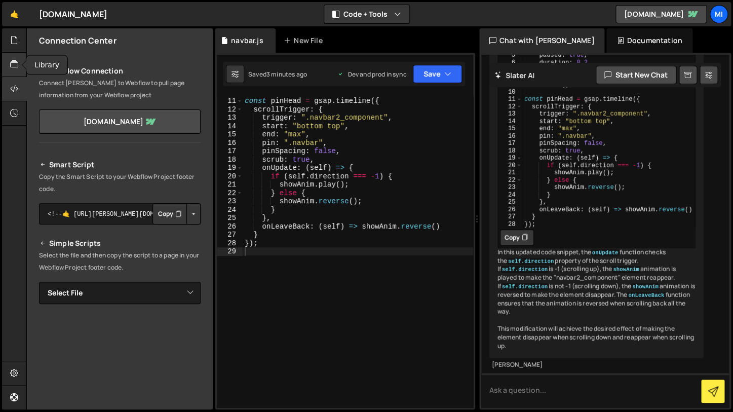
click at [20, 64] on div at bounding box center [14, 65] width 25 height 24
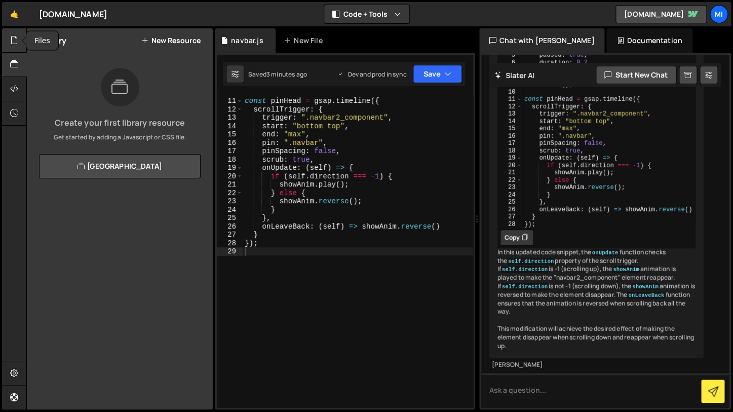
click at [10, 44] on div at bounding box center [14, 40] width 25 height 24
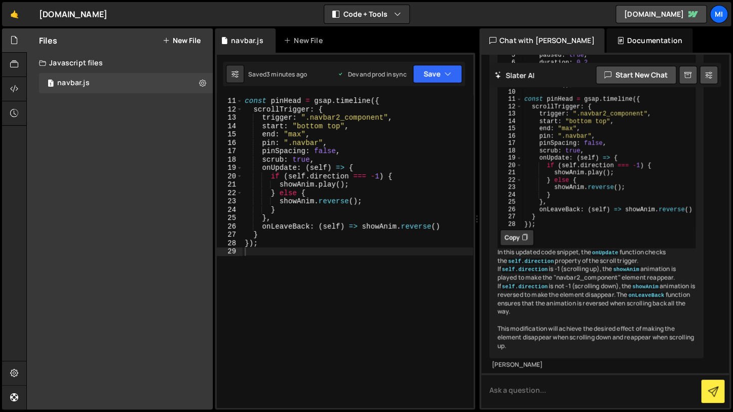
click at [201, 46] on div "Files New File" at bounding box center [120, 40] width 186 height 24
click at [188, 36] on button "New File" at bounding box center [182, 40] width 38 height 8
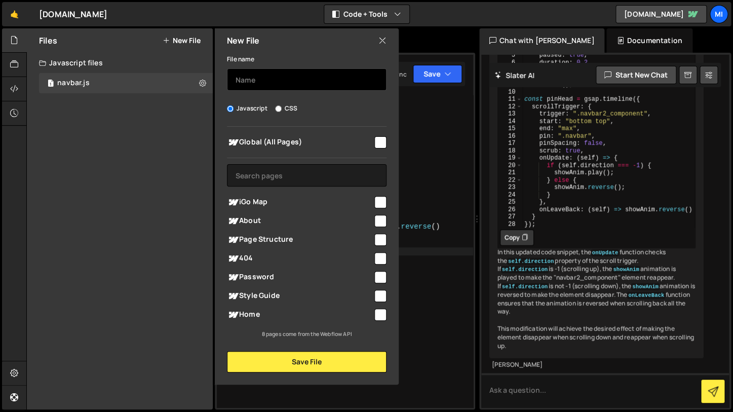
click at [292, 84] on input "text" at bounding box center [306, 79] width 159 height 22
type input "b"
type input "nav0n"
type textarea "onUpdate: (self) => {"
click at [442, 166] on div "const pinHead = gsap . timeline ({ scrollTrigger : { trigger : ".navbar2_compon…" at bounding box center [358, 252] width 230 height 329
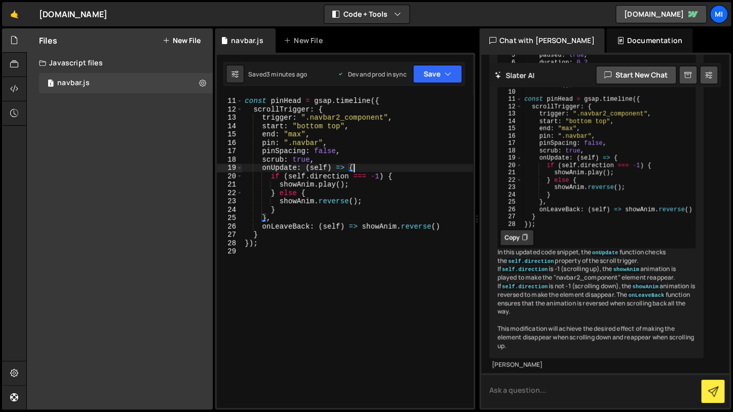
click at [524, 404] on textarea at bounding box center [605, 390] width 248 height 34
click at [642, 74] on button "Start new chat" at bounding box center [635, 75] width 81 height 18
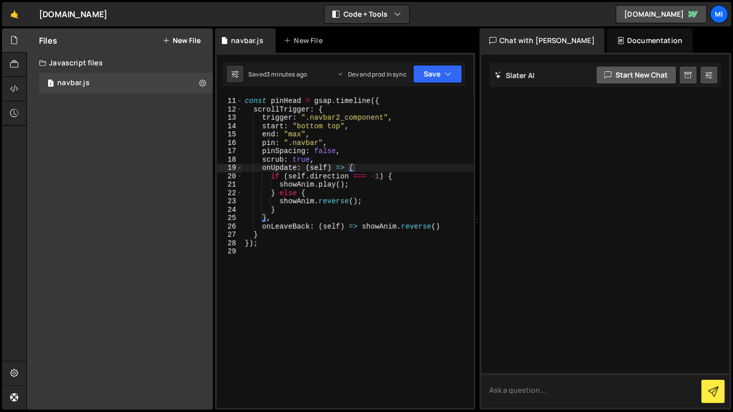
scroll to position [0, 0]
click at [710, 78] on icon at bounding box center [708, 75] width 7 height 10
select select "chat"
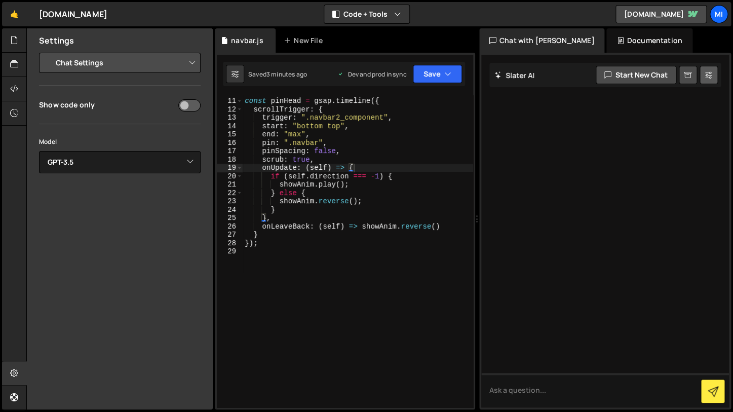
scroll to position [82, 0]
select select "gpt-4o-mini"
click option "GPT-4o mini" at bounding box center [0, 0] width 0 height 0
click at [622, 378] on textarea at bounding box center [605, 390] width 248 height 34
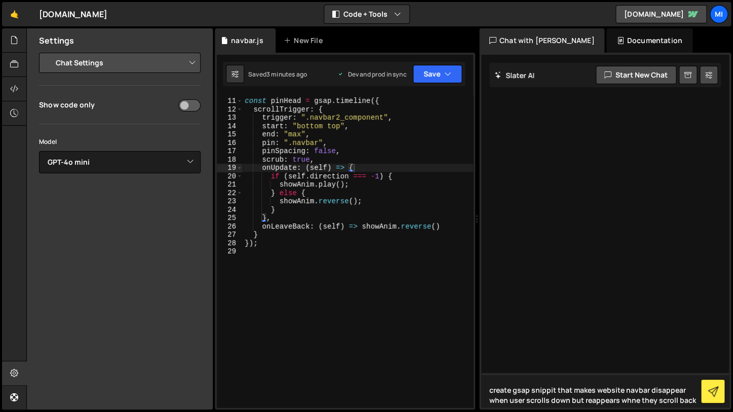
type textarea "create gsap snippit that makes website navbar disappear when user scrolls down …"
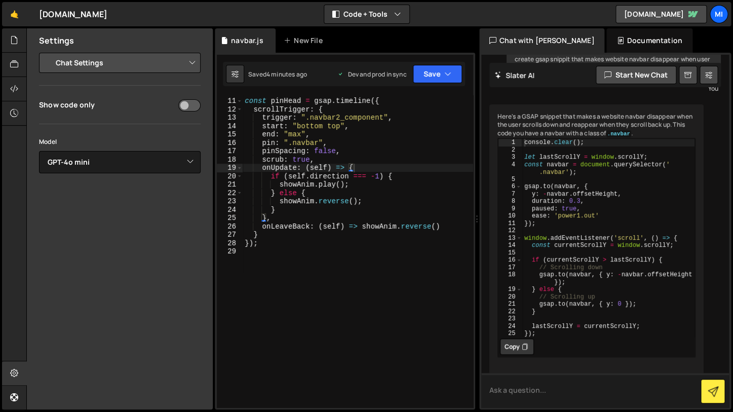
scroll to position [74, 0]
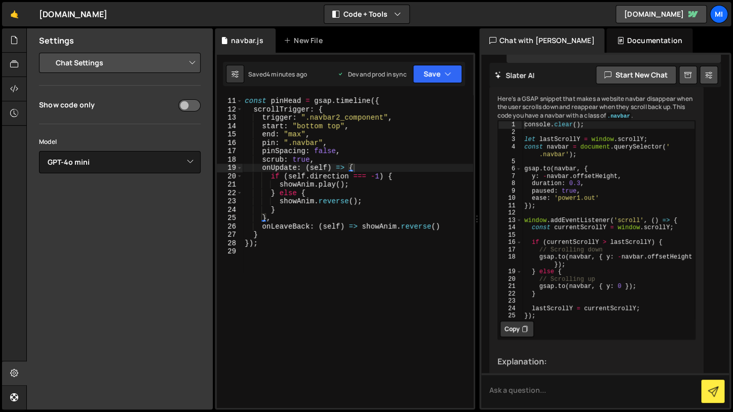
click at [520, 337] on button "Copy" at bounding box center [517, 329] width 34 height 16
click at [520, 337] on button "Copied" at bounding box center [519, 329] width 39 height 16
click at [532, 337] on button "Copied" at bounding box center [519, 329] width 39 height 16
click at [524, 334] on icon at bounding box center [525, 329] width 6 height 10
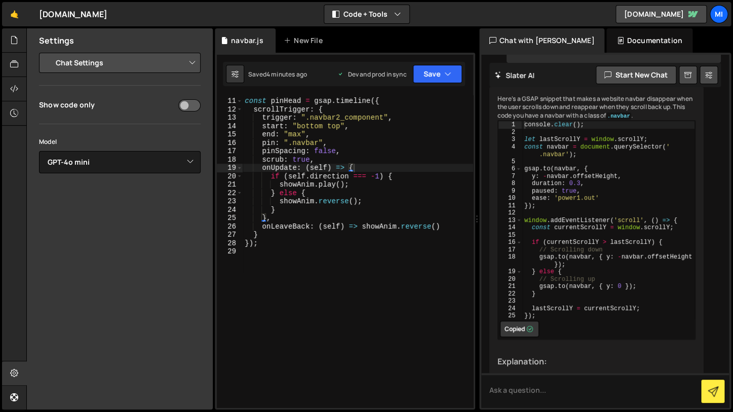
click at [524, 337] on button "Copied" at bounding box center [519, 329] width 39 height 16
click at [302, 271] on div "const pinHead = gsap . timeline ({ scrollTrigger : { trigger : ".navbar2_compon…" at bounding box center [358, 252] width 230 height 329
paste textarea "});"
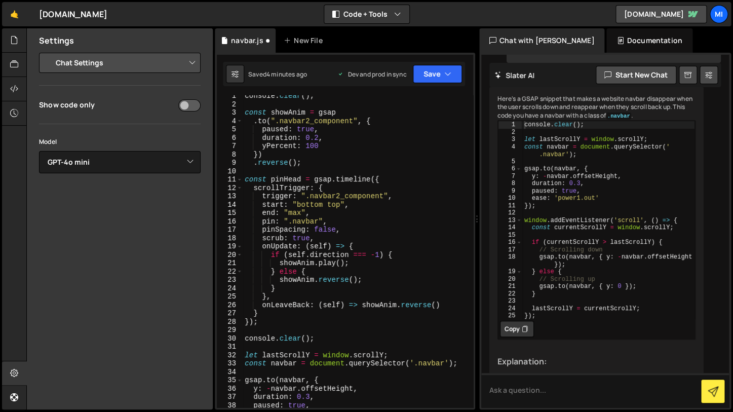
scroll to position [0, 0]
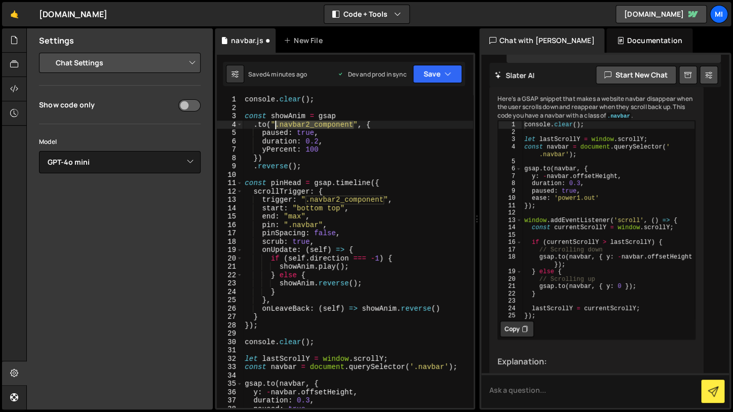
drag, startPoint x: 353, startPoint y: 123, endPoint x: 275, endPoint y: 123, distance: 78.5
click at [275, 123] on div "console . clear ( ) ; const showAnim = gsap . to ( ".navbar2_component" , { pau…" at bounding box center [358, 259] width 230 height 329
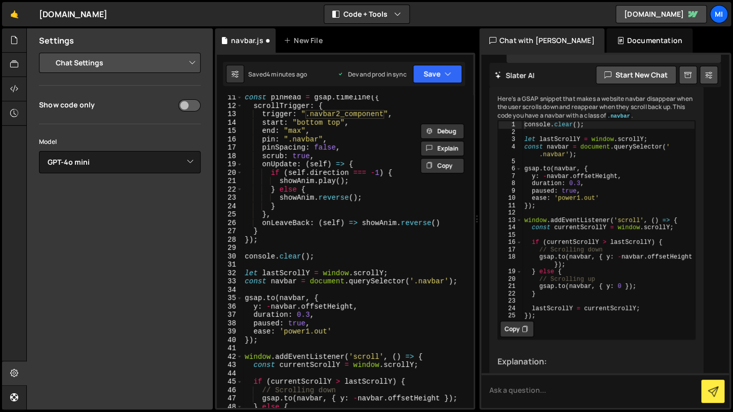
scroll to position [87, 0]
click at [425, 279] on div "const pinHead = gsap . timeline ({ scrollTrigger : { trigger : ".navbar2_compon…" at bounding box center [358, 256] width 230 height 329
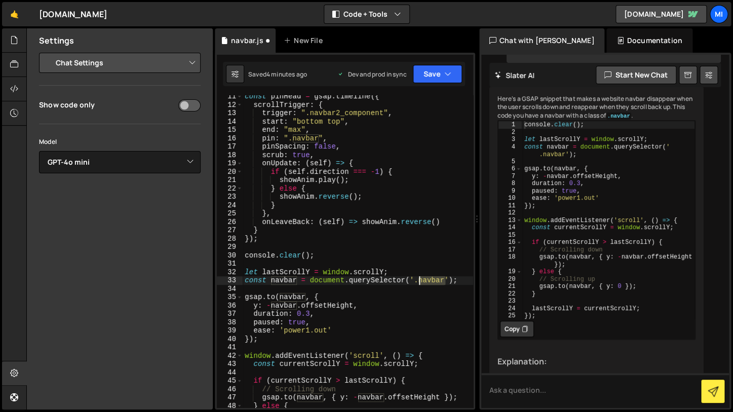
click at [425, 279] on div "const pinHead = gsap . timeline ({ scrollTrigger : { trigger : ".navbar2_compon…" at bounding box center [358, 256] width 230 height 329
paste textarea ".navbar2_component"
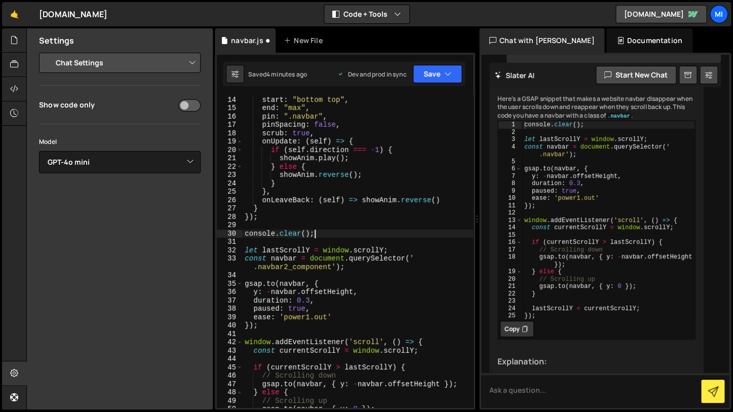
scroll to position [0, 0]
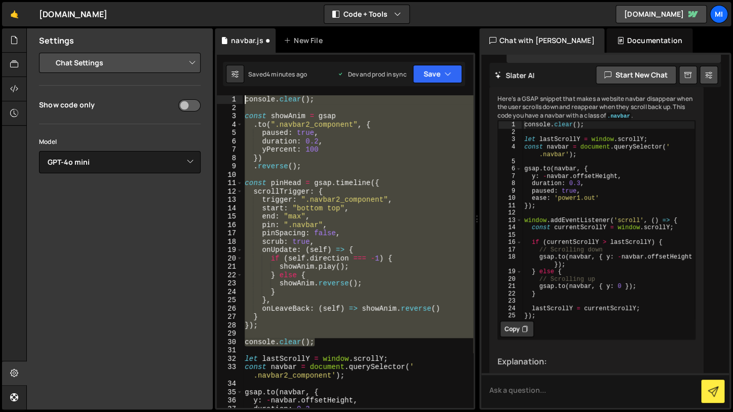
drag, startPoint x: 337, startPoint y: 232, endPoint x: 80, endPoint y: -48, distance: 380.2
click at [243, 95] on div "console . clear ( ) ; const showAnim = gsap . to ( ".navbar2_component" , { pau…" at bounding box center [358, 251] width 230 height 312
click at [303, 266] on div "console . clear ( ) ; const showAnim = gsap . to ( ".navbar2_component" , { pau…" at bounding box center [358, 251] width 230 height 312
drag, startPoint x: 333, startPoint y: 337, endPoint x: 160, endPoint y: -50, distance: 424.1
click at [243, 95] on div "console . clear ( ) ; const showAnim = gsap . to ( ".navbar2_component" , { pau…" at bounding box center [358, 251] width 230 height 312
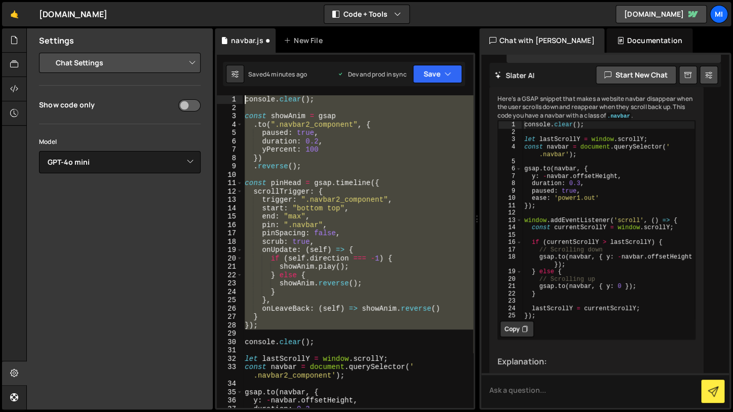
type textarea "console.clear();"
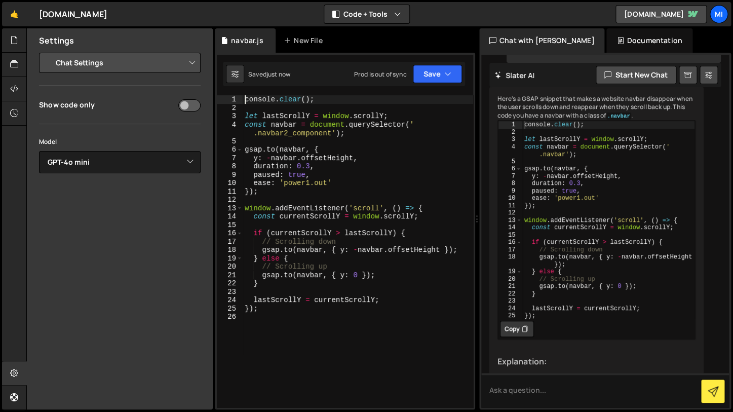
click at [350, 257] on div "console . clear ( ) ; let lastScrollY = window . scrollY ; const navbar = docum…" at bounding box center [358, 259] width 230 height 329
type textarea "} else {"
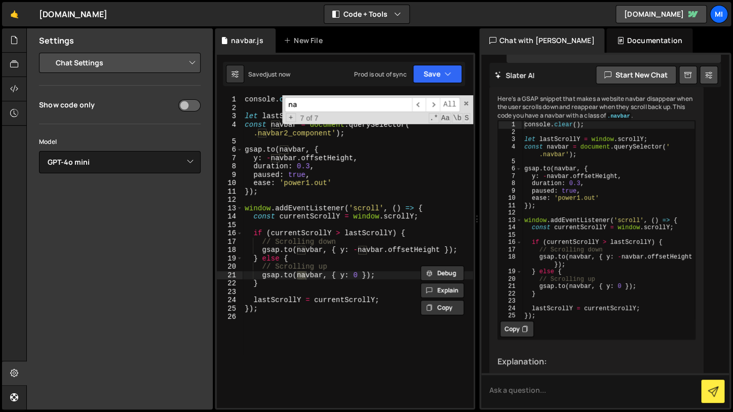
type input "nab"
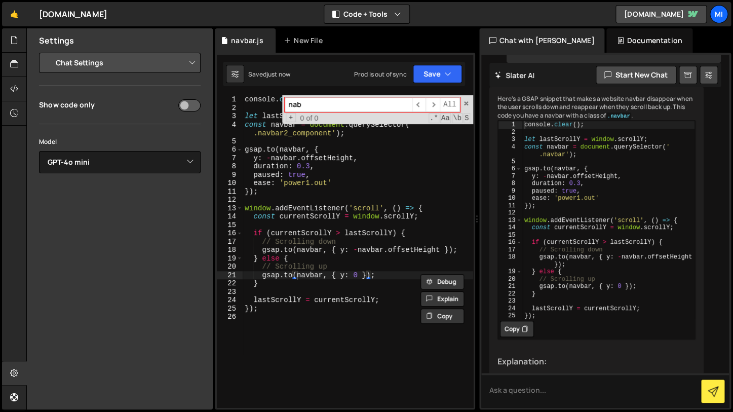
type textarea "gsap.to(navbar, { y: 0 });"
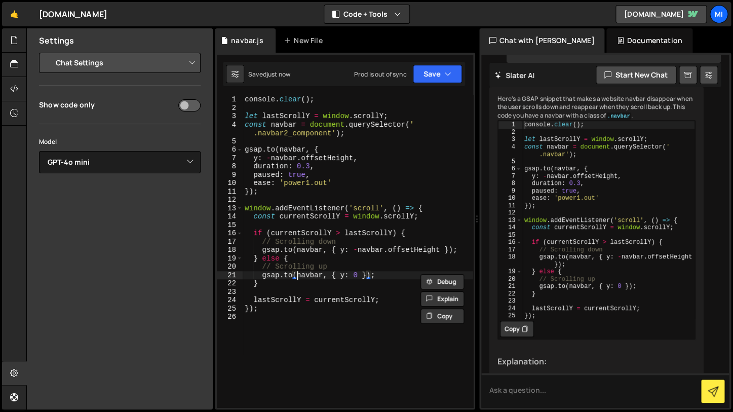
click at [378, 325] on div "console . clear ( ) ; let lastScrollY = window . scrollY ; const navbar = docum…" at bounding box center [358, 259] width 230 height 329
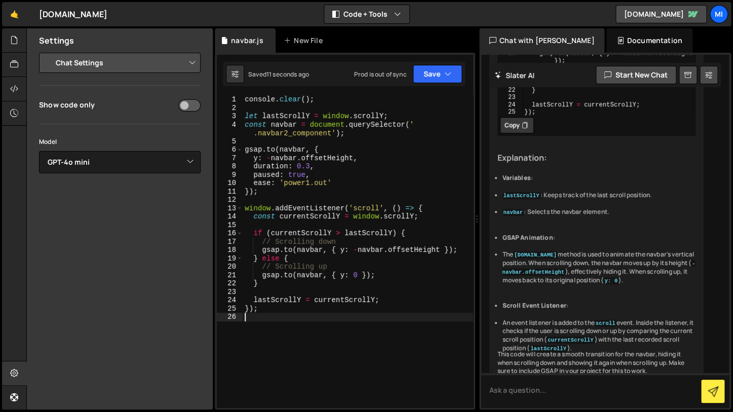
scroll to position [297, 0]
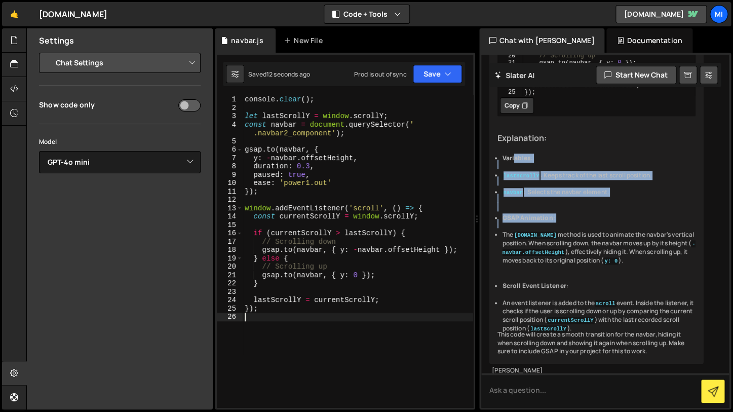
drag, startPoint x: 514, startPoint y: 163, endPoint x: 649, endPoint y: 243, distance: 156.5
click at [649, 243] on ul "Variables : lastScrollY : Keeps track of the last scroll position. navbar : Sel…" at bounding box center [596, 243] width 198 height 179
click at [649, 243] on li "The gsap.to method is used to animate the navbar's vertical position. When scro…" at bounding box center [598, 247] width 193 height 34
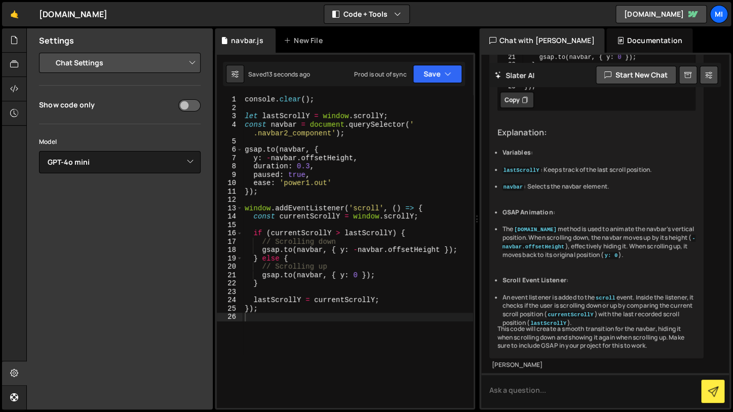
scroll to position [329, 0]
click at [395, 202] on div "console . clear ( ) ; let lastScrollY = window . scrollY ; const navbar = docum…" at bounding box center [358, 259] width 230 height 329
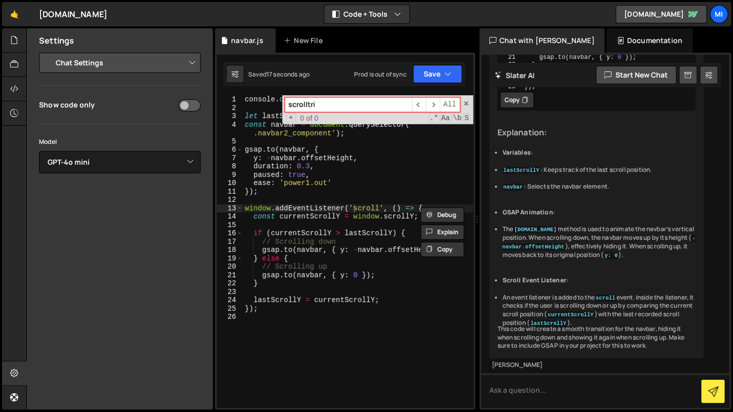
type input "scrolltrig"
type textarea "window.addEventListener('scroll', () => {"
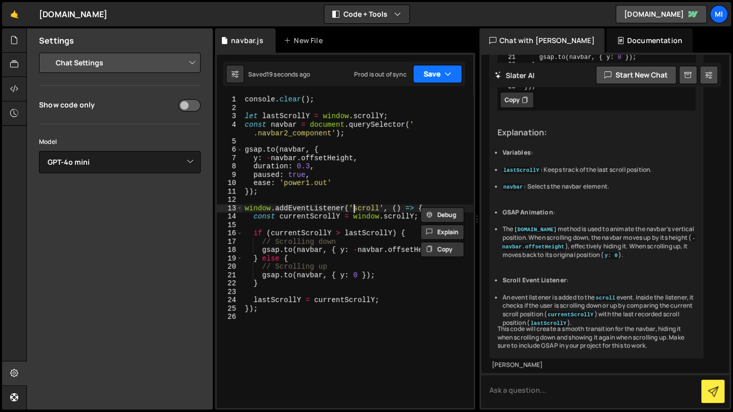
click at [424, 68] on button "Save" at bounding box center [437, 74] width 49 height 18
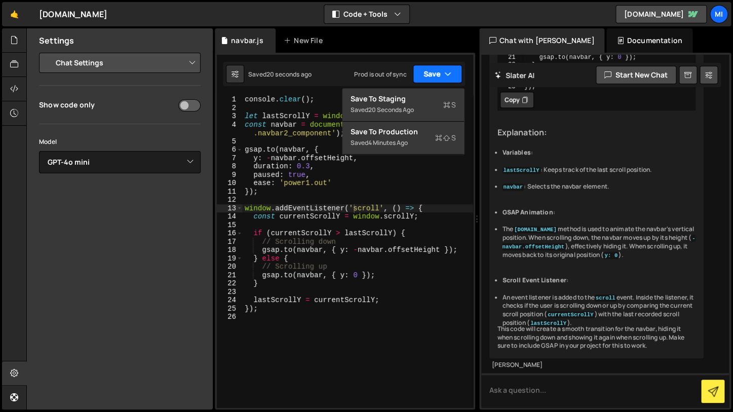
click at [424, 68] on button "Save" at bounding box center [437, 74] width 49 height 18
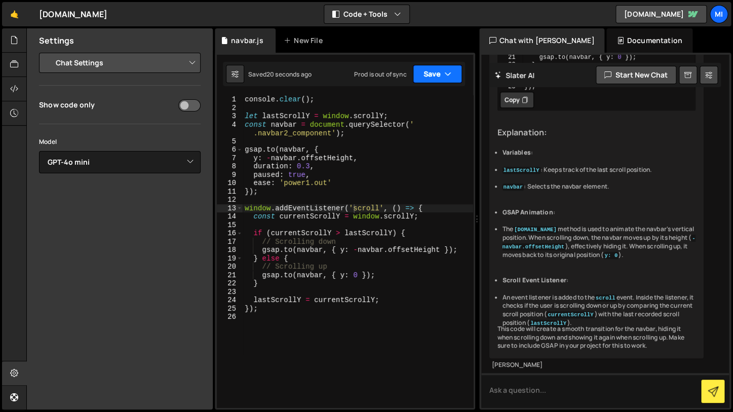
click at [424, 68] on button "Save" at bounding box center [437, 74] width 49 height 18
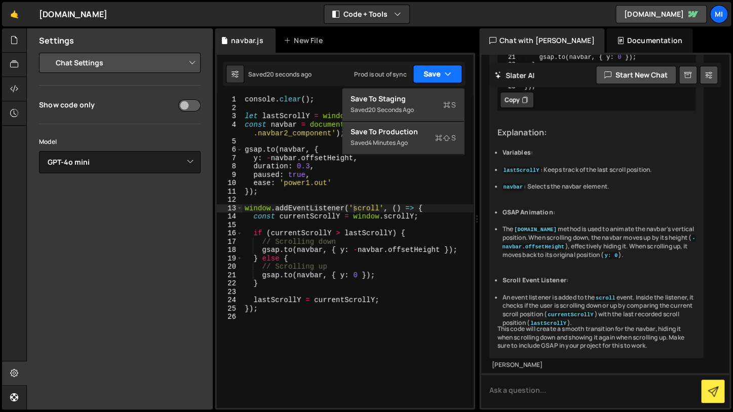
click at [424, 68] on button "Save" at bounding box center [437, 74] width 49 height 18
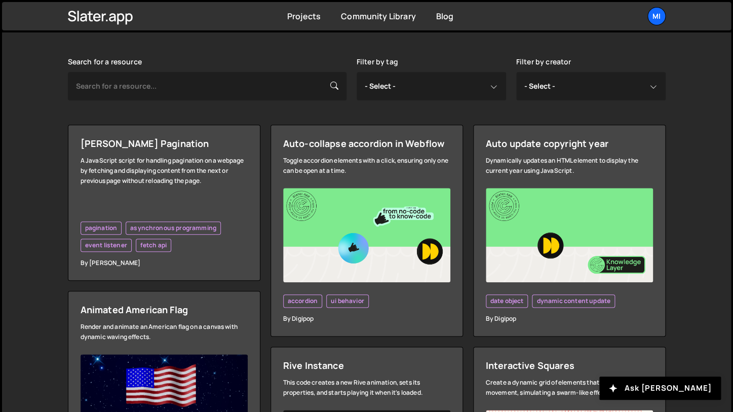
scroll to position [246, 0]
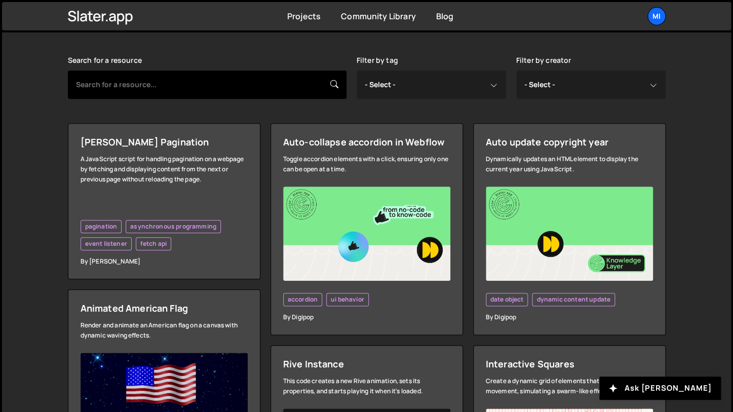
click at [129, 88] on input "text" at bounding box center [207, 84] width 278 height 28
type input "navbar"
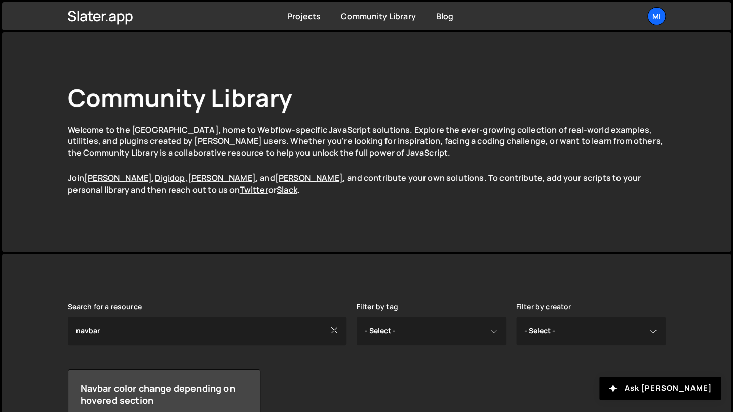
scroll to position [103, 0]
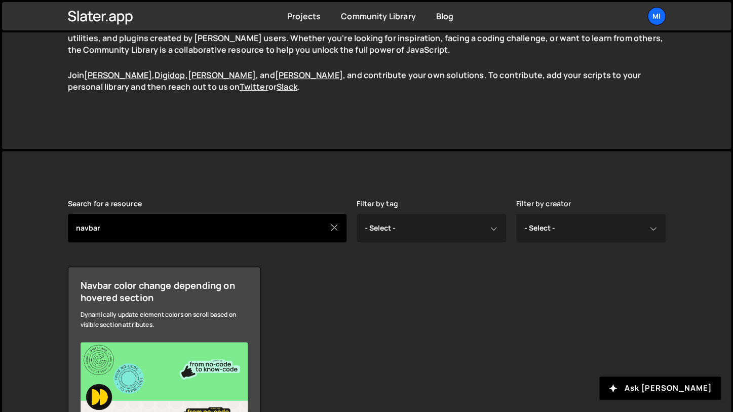
click at [190, 229] on input "navbar" at bounding box center [207, 228] width 278 height 28
type input "nav"
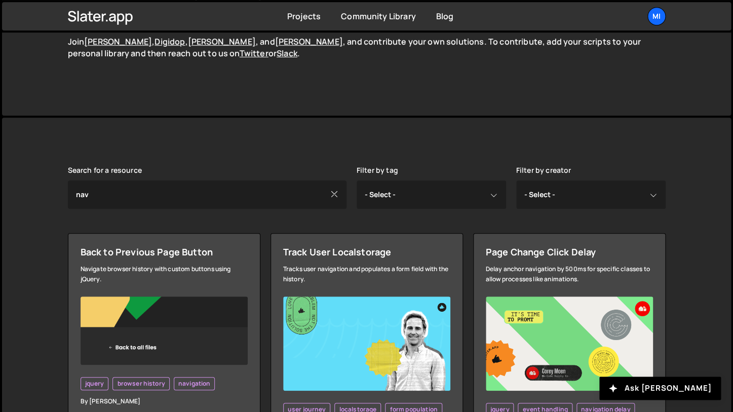
scroll to position [138, 0]
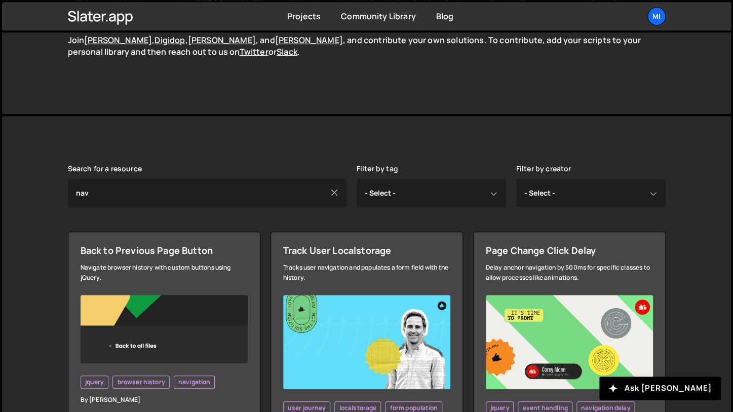
click at [394, 211] on div "Search for a resource nav Filter by tag - Select - all resources ::selection ap…" at bounding box center [366, 417] width 597 height 504
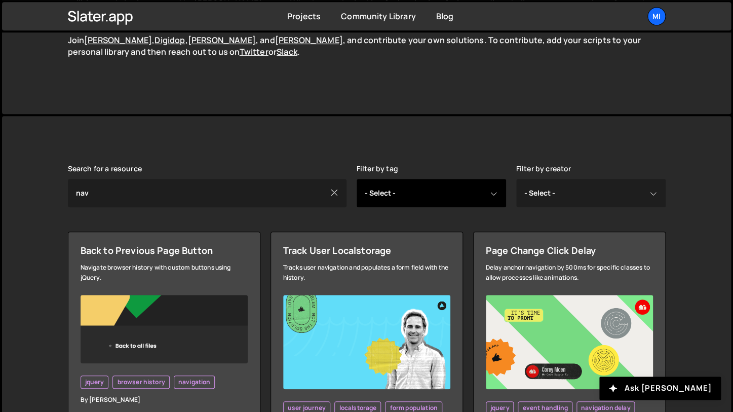
click at [356, 179] on select "- Select - all resources ::selection api american flag animation array filterin…" at bounding box center [430, 193] width 149 height 28
select select "navigation"
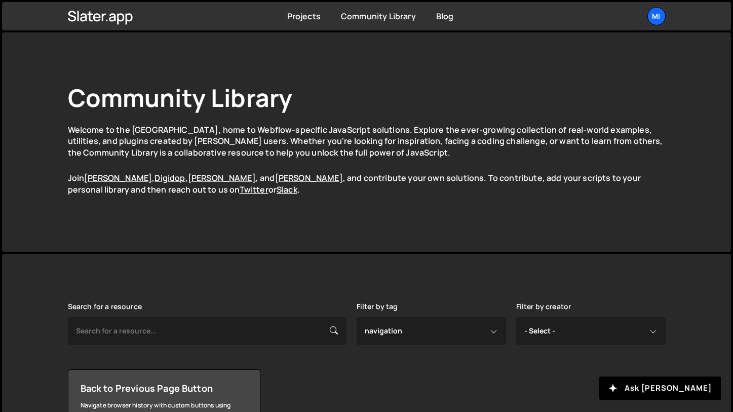
select select "navigation"
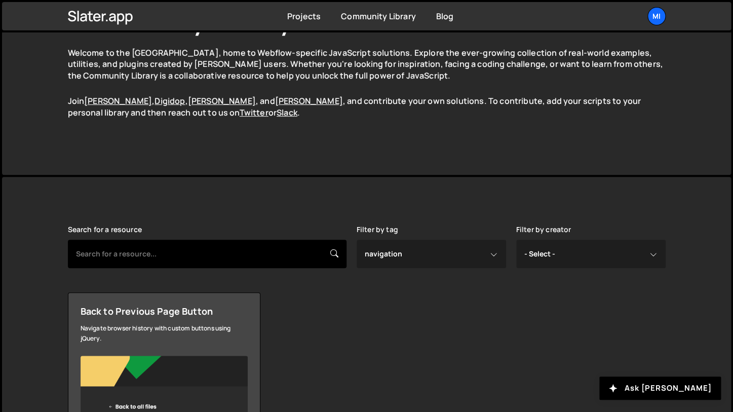
click at [186, 254] on input "text" at bounding box center [207, 253] width 278 height 28
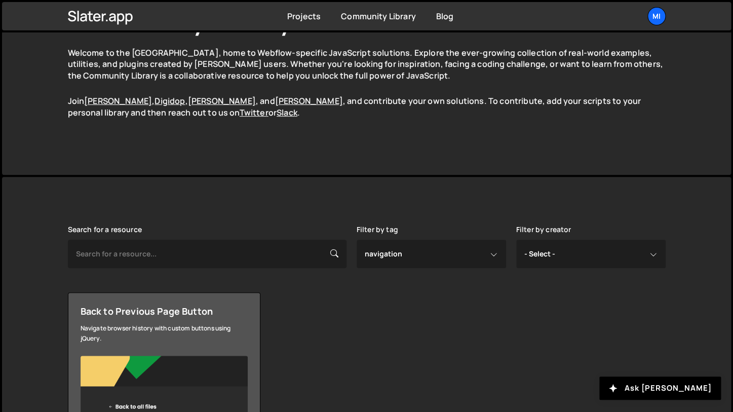
click at [252, 331] on link "Back to Previous Page Button Navigate browser history with custom buttons using…" at bounding box center [164, 385] width 192 height 186
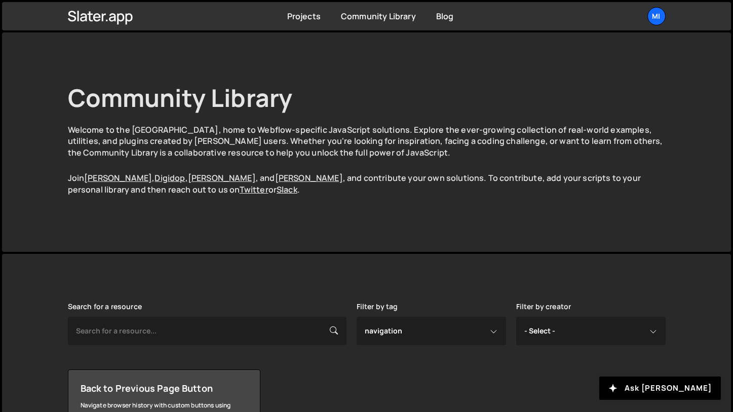
select select "navigation"
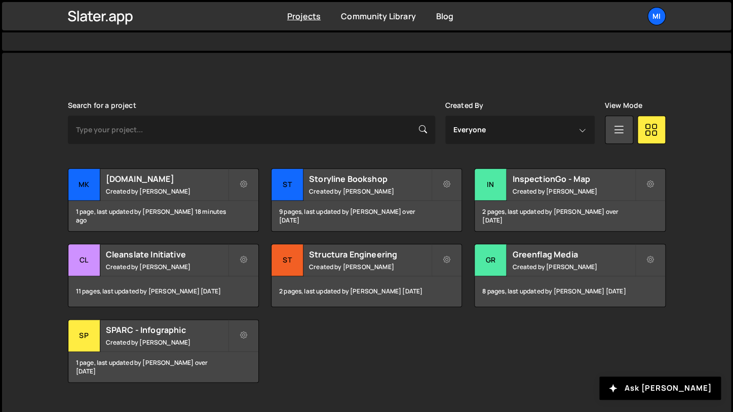
scroll to position [260, 0]
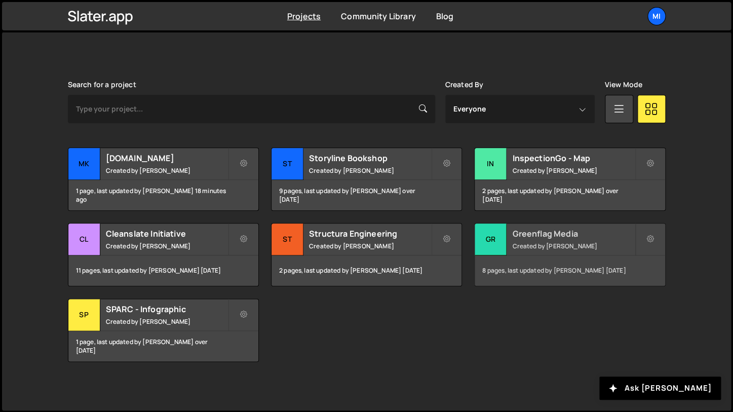
click at [532, 244] on small "Created by Mitchell Kaskie" at bounding box center [573, 246] width 122 height 9
click at [238, 160] on button at bounding box center [243, 163] width 30 height 32
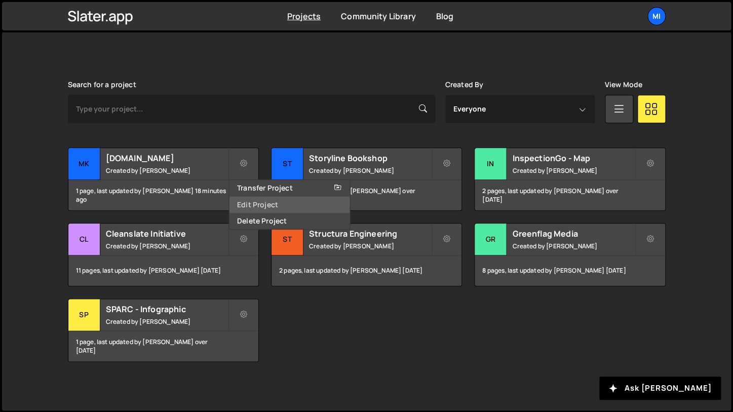
click at [261, 204] on link "Edit Project" at bounding box center [289, 204] width 121 height 16
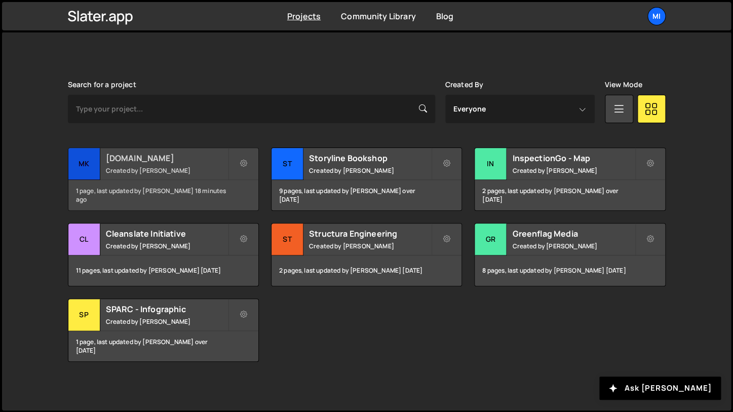
click at [158, 175] on div "mkaskie.com Created by Mitchell Kaskie" at bounding box center [163, 163] width 190 height 31
click at [152, 167] on small "Created by Mitchell Kaskie" at bounding box center [167, 170] width 122 height 9
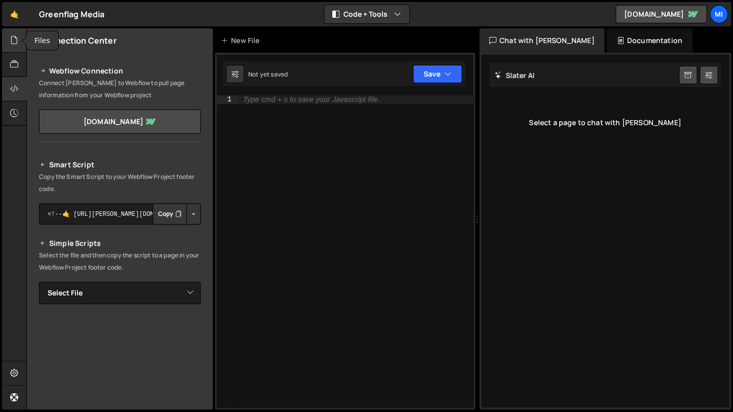
click at [18, 36] on icon at bounding box center [14, 39] width 8 height 11
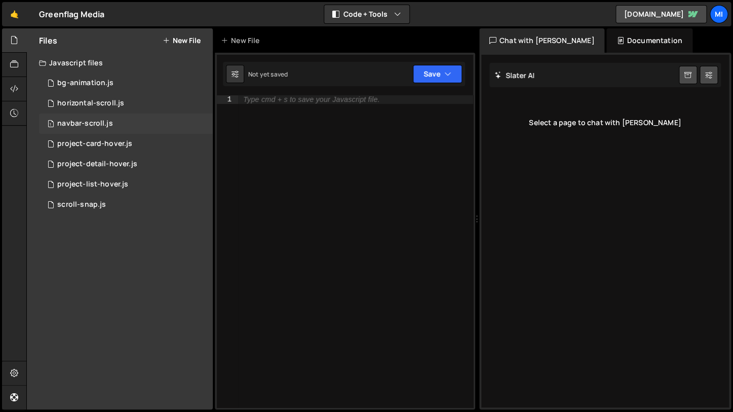
click at [172, 128] on div "1 navbar-scroll.js 0" at bounding box center [126, 123] width 174 height 20
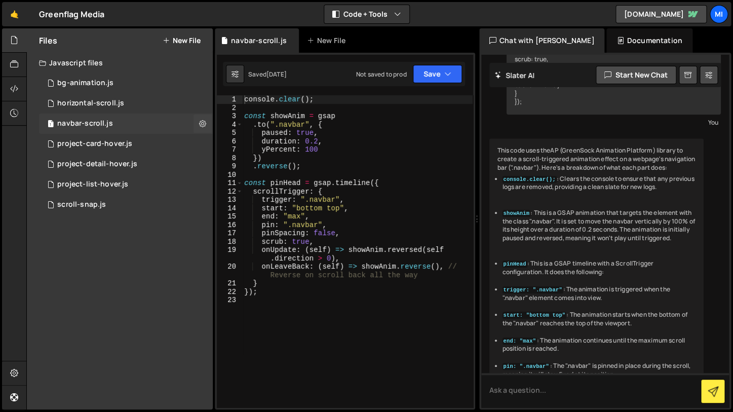
scroll to position [398, 0]
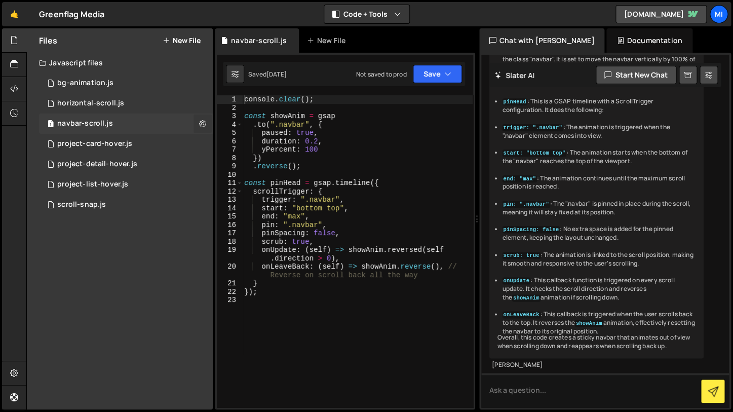
click at [199, 123] on icon at bounding box center [202, 123] width 7 height 10
type input "navbar-scroll"
radio input "true"
checkbox input "true"
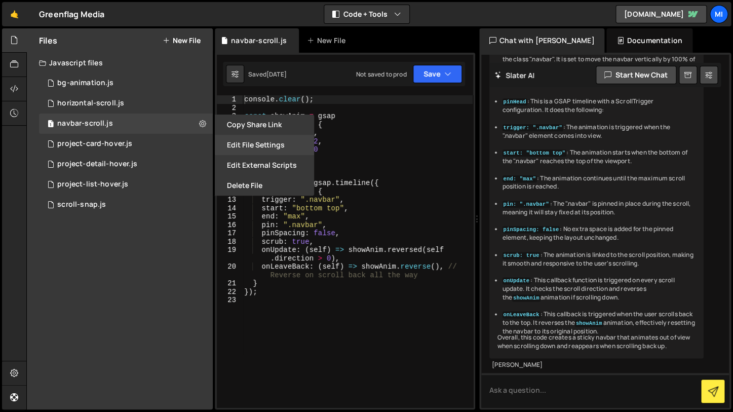
click at [228, 148] on button "Edit File Settings" at bounding box center [264, 145] width 99 height 20
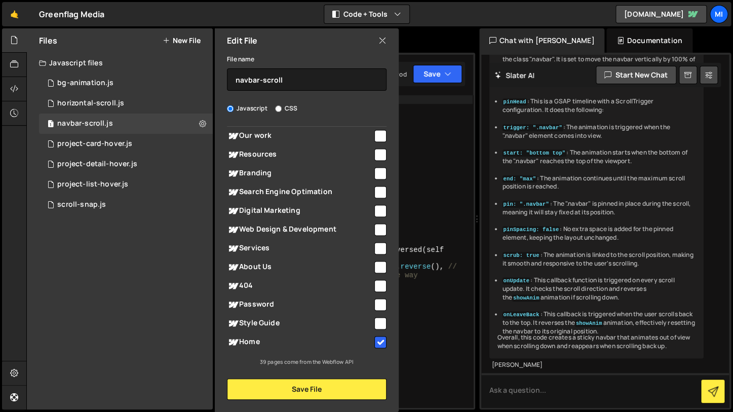
scroll to position [0, 0]
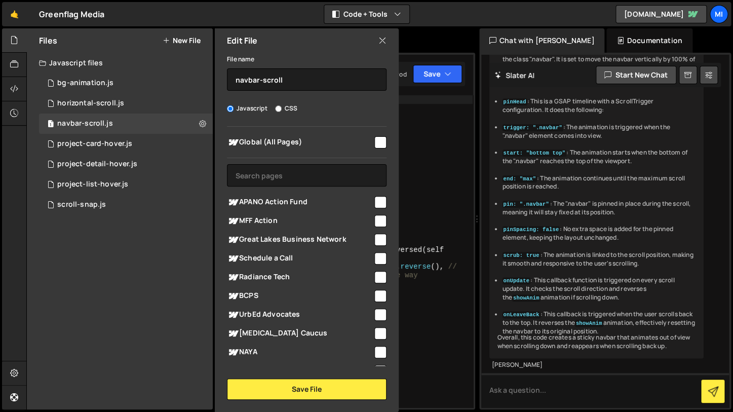
click at [425, 293] on div "console . clear ( ) ; const showAnim = gsap . to ( ".navbar" , { paused : true …" at bounding box center [357, 259] width 230 height 329
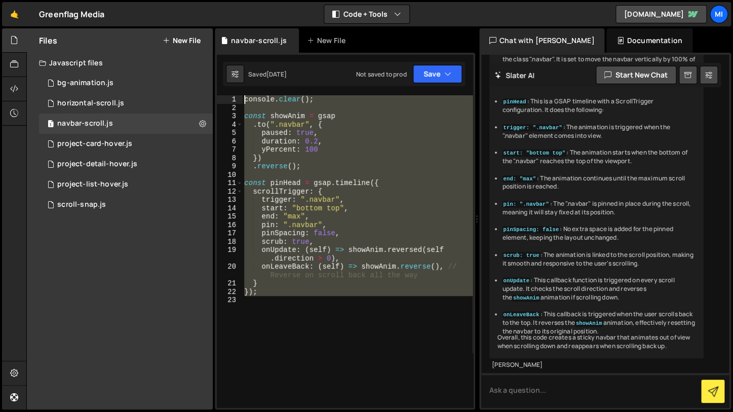
drag, startPoint x: 311, startPoint y: 342, endPoint x: 167, endPoint y: 29, distance: 345.2
click at [242, 95] on div "console . clear ( ) ; const showAnim = gsap . to ( ".navbar" , { paused : true …" at bounding box center [357, 251] width 230 height 312
type textarea "console.clear();"
click at [515, 342] on div "This code uses theAP (GreenSock Animation Platform) library to create a scroll-…" at bounding box center [596, 167] width 215 height 382
click at [365, 320] on div "console . clear ( ) ; const showAnim = gsap . to ( ".navbar" , { paused : true …" at bounding box center [357, 251] width 230 height 312
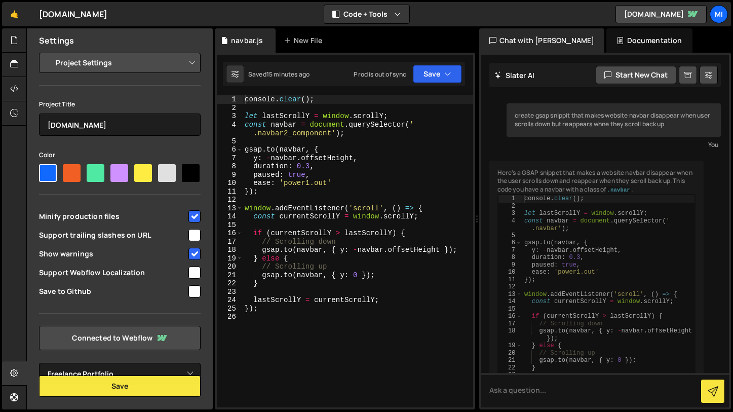
select select "65c2b566fc3a52c2521c6320"
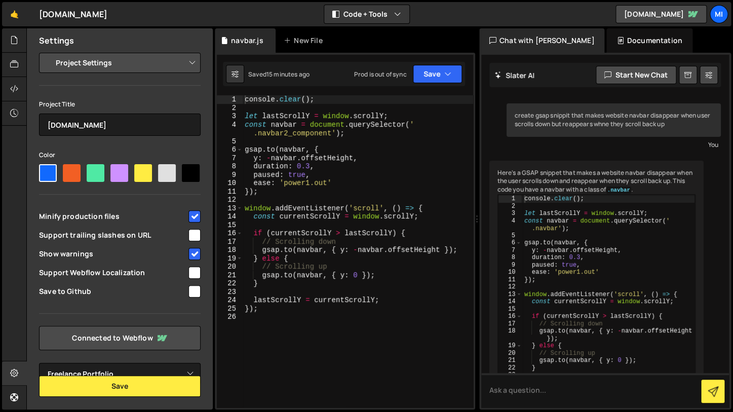
scroll to position [329, 0]
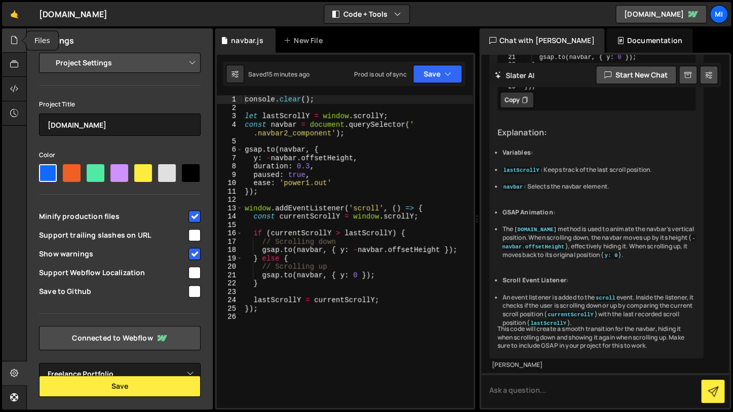
click at [10, 44] on div at bounding box center [14, 40] width 25 height 24
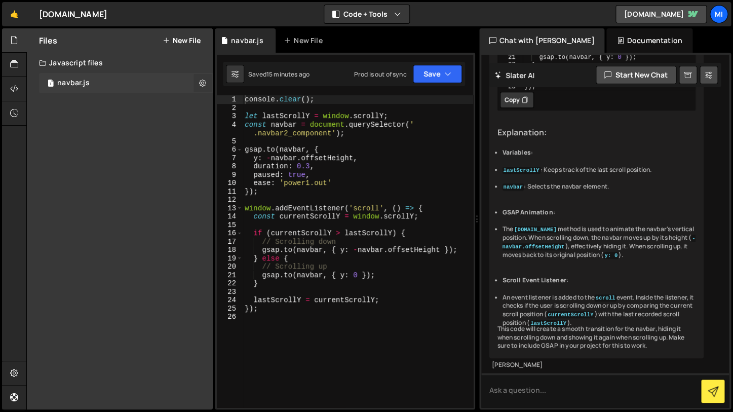
click at [202, 90] on button at bounding box center [202, 83] width 18 height 18
type input "navbar"
radio input "true"
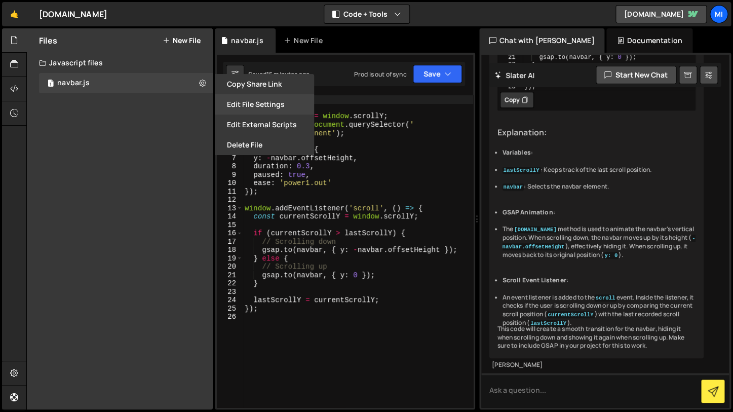
click at [241, 105] on button "Edit File Settings" at bounding box center [264, 104] width 99 height 20
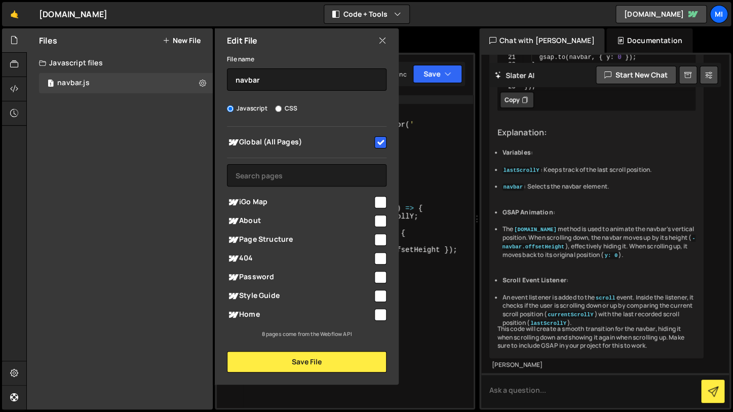
click at [380, 149] on div "Global (All Pages)" at bounding box center [306, 142] width 159 height 19
click at [380, 147] on input "checkbox" at bounding box center [380, 142] width 12 height 12
checkbox input "false"
click at [323, 351] on div "File name navbar Javascript CSS Global (All Pages)" at bounding box center [307, 212] width 184 height 319
click at [321, 361] on button "Save File" at bounding box center [306, 361] width 159 height 21
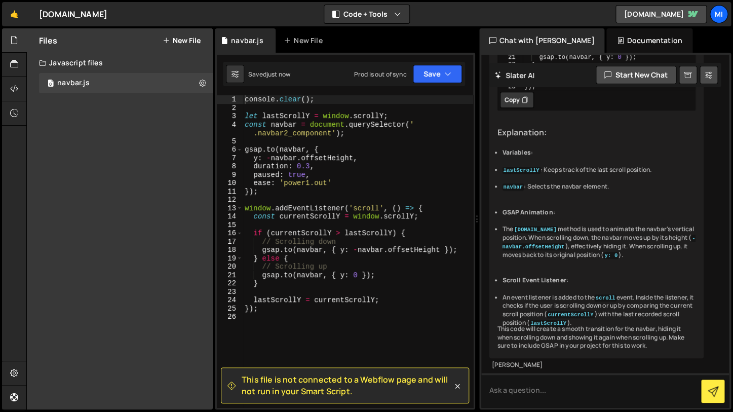
type textarea "if (currentScrollY > lastScrollY) {"
click at [426, 235] on div "console . clear ( ) ; let lastScrollY = window . scrollY ; const navbar = docum…" at bounding box center [358, 259] width 230 height 329
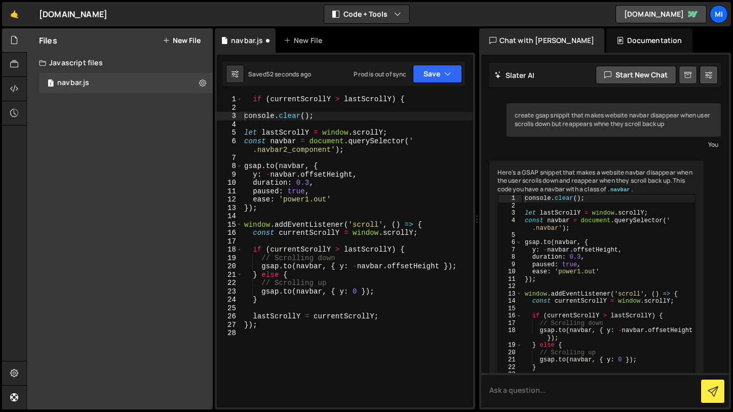
type textarea "if (currentScrollY > lastScrollY) {"
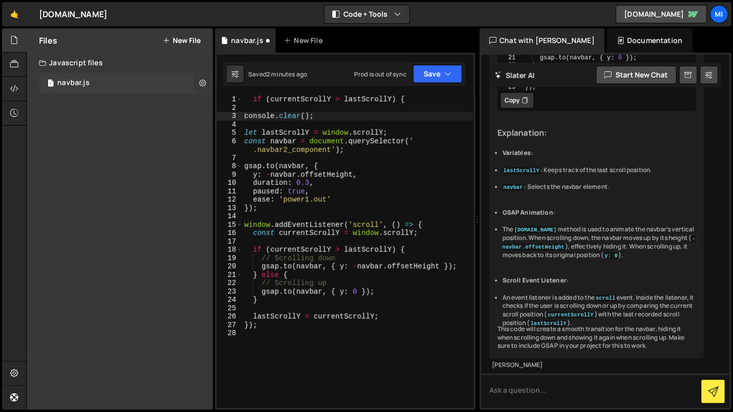
click at [203, 85] on icon at bounding box center [202, 83] width 7 height 10
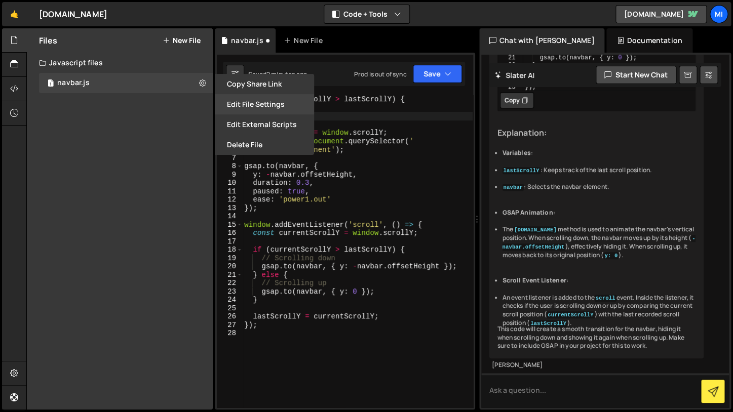
click at [273, 103] on button "Edit File Settings" at bounding box center [264, 104] width 99 height 20
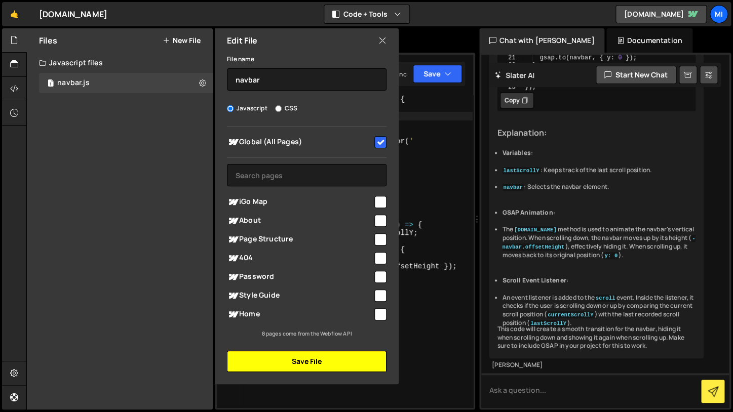
click at [309, 363] on button "Save File" at bounding box center [306, 361] width 159 height 21
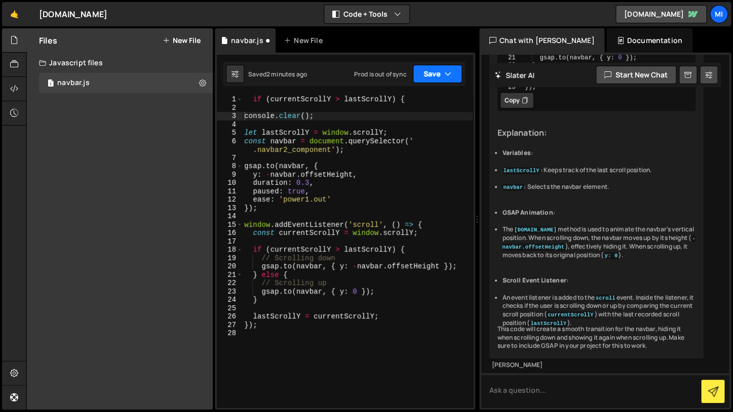
click at [428, 73] on button "Save" at bounding box center [437, 74] width 49 height 18
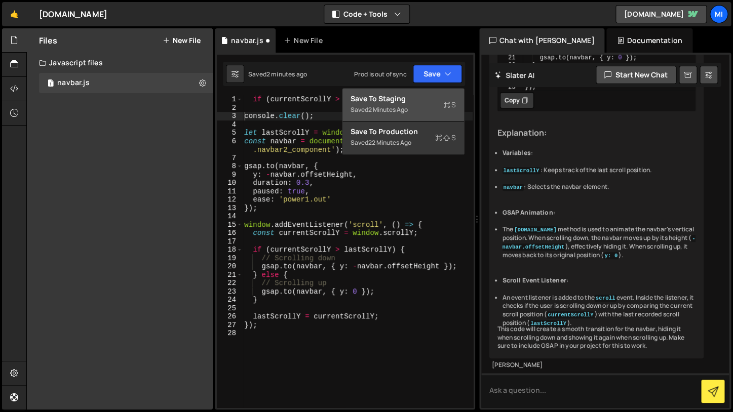
click at [423, 113] on div "Saved 2 minutes ago" at bounding box center [402, 110] width 105 height 12
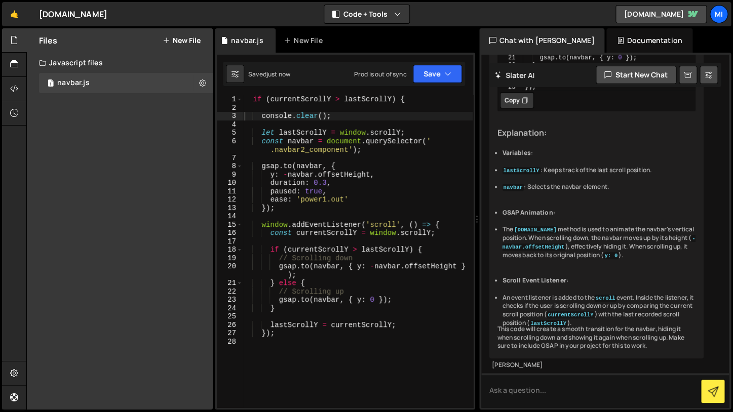
click at [386, 219] on div "if ( currentScrollY > lastScrollY ) { console . clear ( ) ; let lastScrollY = w…" at bounding box center [357, 259] width 230 height 329
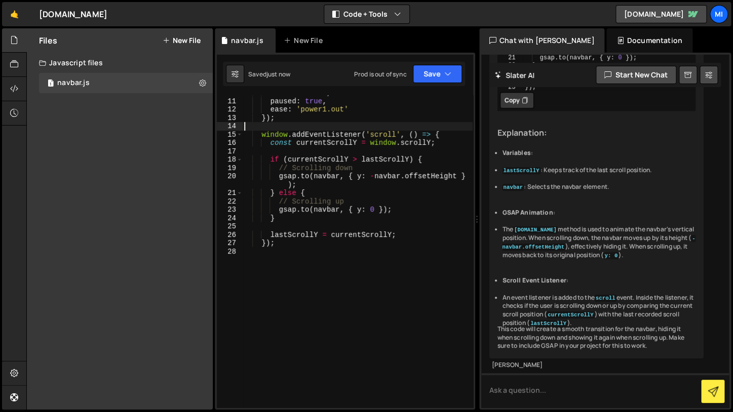
scroll to position [0, 0]
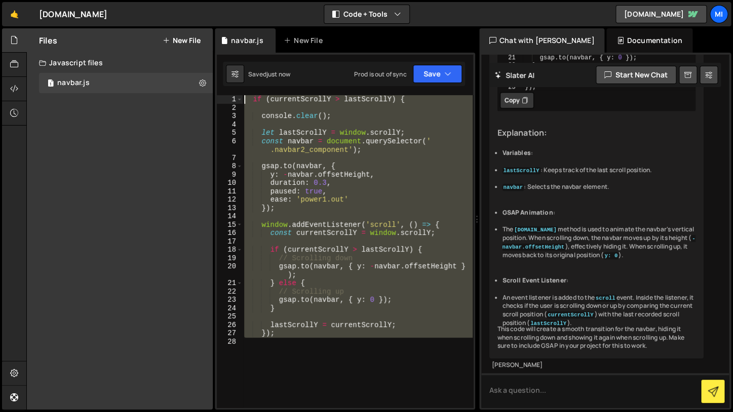
drag, startPoint x: 330, startPoint y: 357, endPoint x: 92, endPoint y: 64, distance: 377.5
click at [242, 95] on div "if ( currentScrollY > lastScrollY ) { console . clear ( ) ; let lastScrollY = w…" at bounding box center [357, 251] width 230 height 312
type textarea "if (currentScrollY > lastScrollY) {"
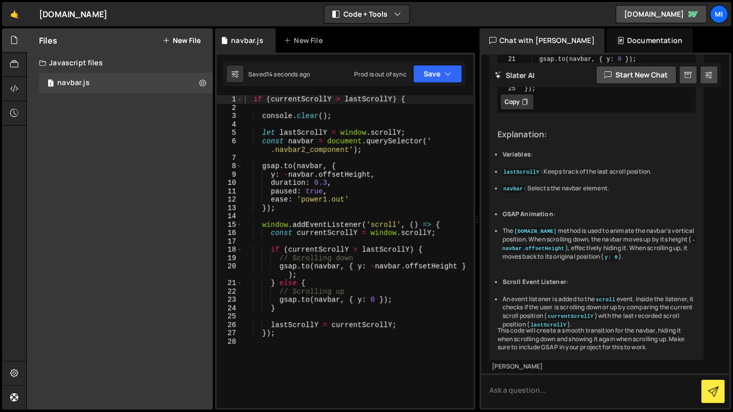
scroll to position [329, 0]
click at [202, 84] on icon at bounding box center [202, 83] width 7 height 10
type input "navbar"
radio input "true"
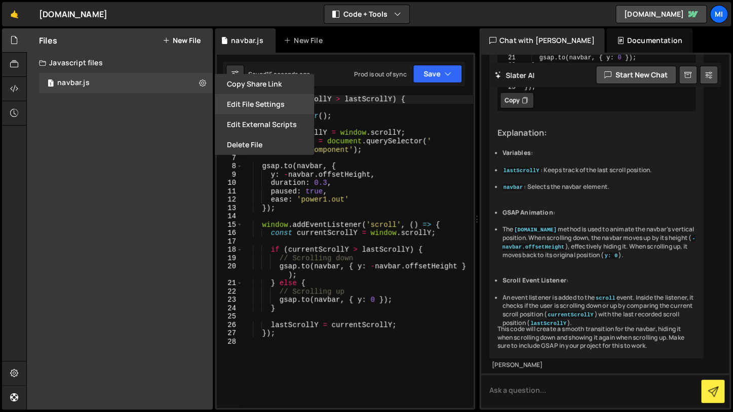
click at [243, 102] on button "Edit File Settings" at bounding box center [264, 104] width 99 height 20
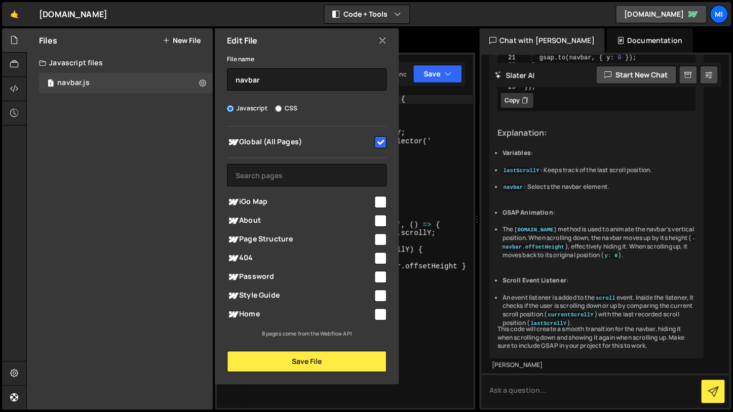
click at [385, 135] on div "Global (All Pages)" at bounding box center [306, 142] width 159 height 19
click at [379, 144] on input "checkbox" at bounding box center [380, 142] width 12 height 12
checkbox input "true"
click at [325, 368] on button "Save File" at bounding box center [306, 361] width 159 height 21
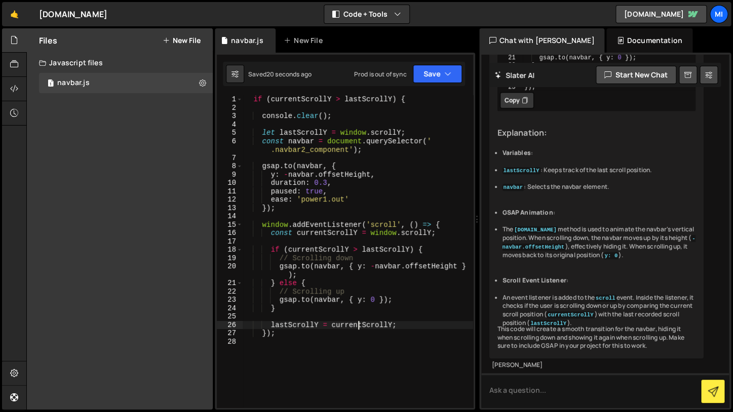
click at [358, 325] on div "if ( currentScrollY > lastScrollY ) { console . clear ( ) ; let lastScrollY = w…" at bounding box center [358, 259] width 230 height 329
drag, startPoint x: 368, startPoint y: 371, endPoint x: 114, endPoint y: -3, distance: 451.9
click at [243, 95] on div "if ( currentScrollY > lastScrollY ) { console . clear ( ) ; let lastScrollY = w…" at bounding box center [358, 251] width 230 height 312
type textarea "if (currentScrollY > lastScrollY) {"
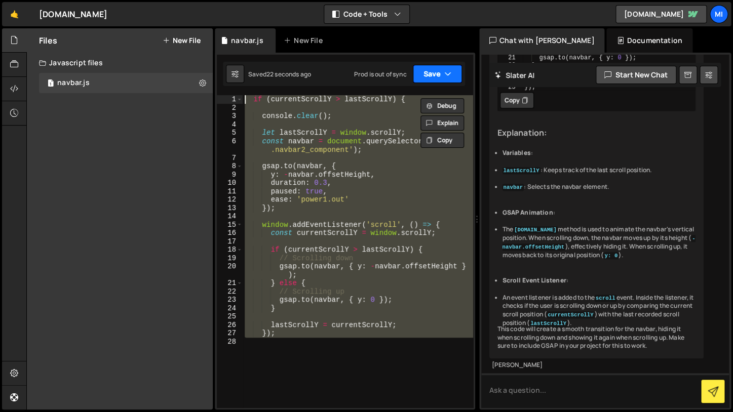
click at [444, 74] on button "Save" at bounding box center [437, 74] width 49 height 18
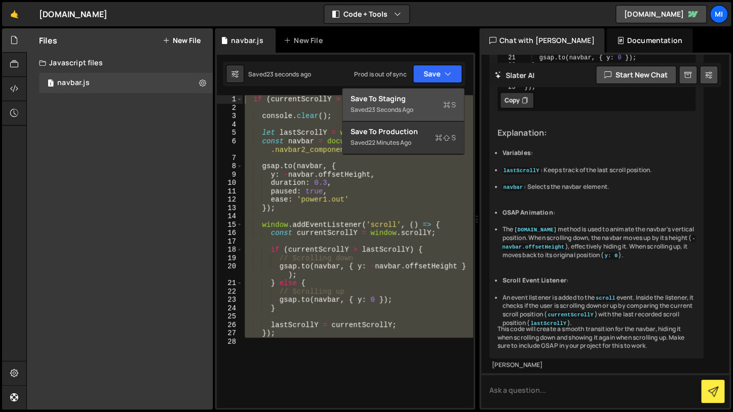
click at [431, 112] on div "Saved 23 seconds ago" at bounding box center [402, 110] width 105 height 12
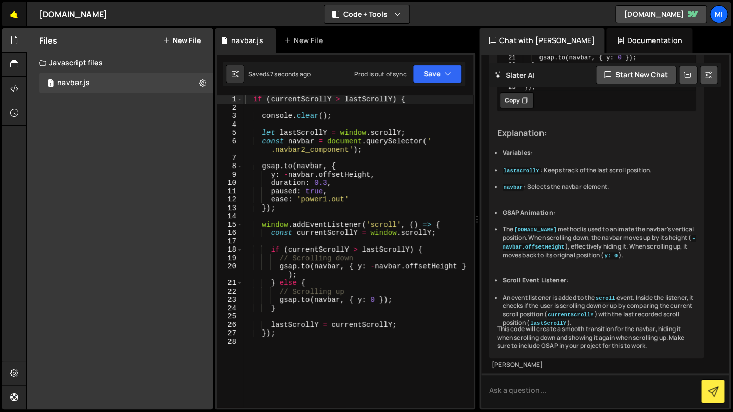
click at [17, 15] on link "🤙" at bounding box center [14, 14] width 25 height 24
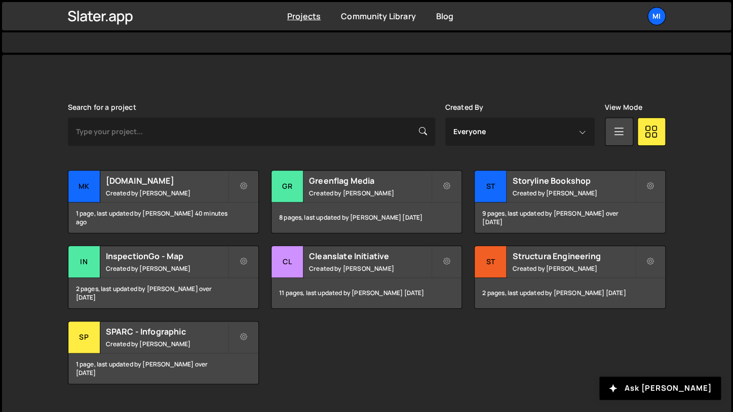
scroll to position [253, 0]
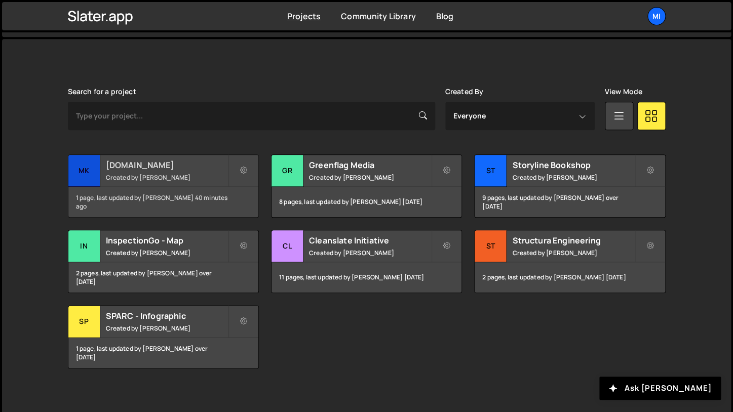
click at [176, 184] on div "[DOMAIN_NAME] Created by [PERSON_NAME]" at bounding box center [163, 170] width 190 height 31
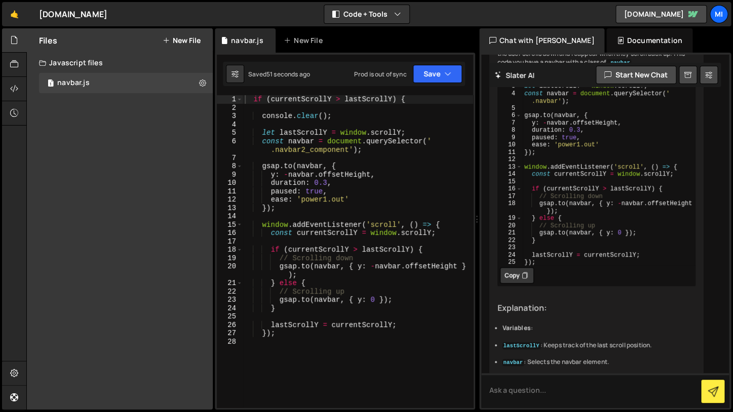
scroll to position [329, 0]
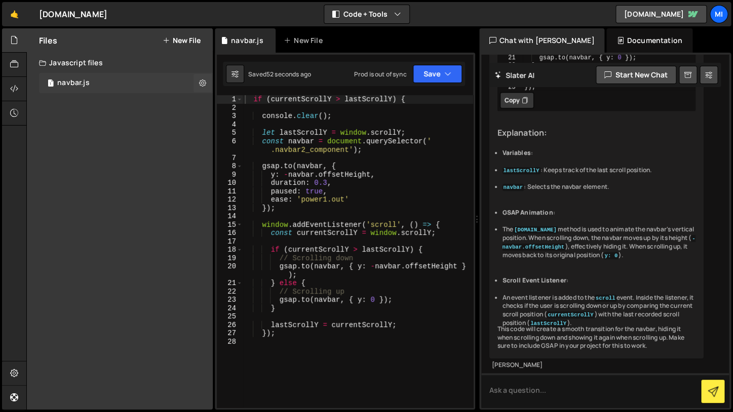
click at [116, 85] on div "1 navbar.js 0" at bounding box center [126, 83] width 174 height 20
click at [207, 87] on button at bounding box center [202, 83] width 18 height 18
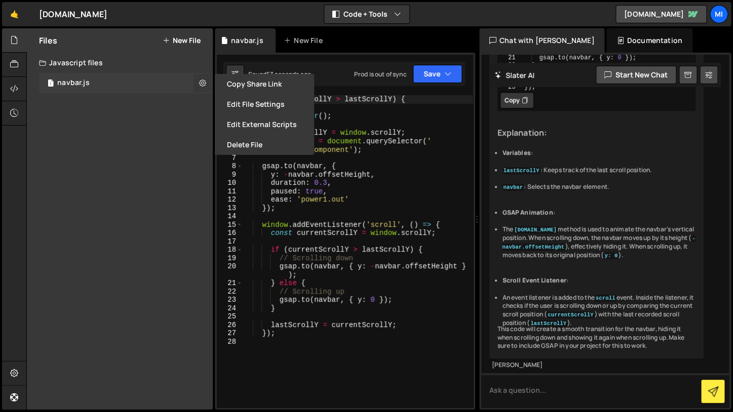
click at [206, 86] on icon at bounding box center [202, 83] width 7 height 10
click at [267, 103] on button "Edit File Settings" at bounding box center [264, 104] width 99 height 20
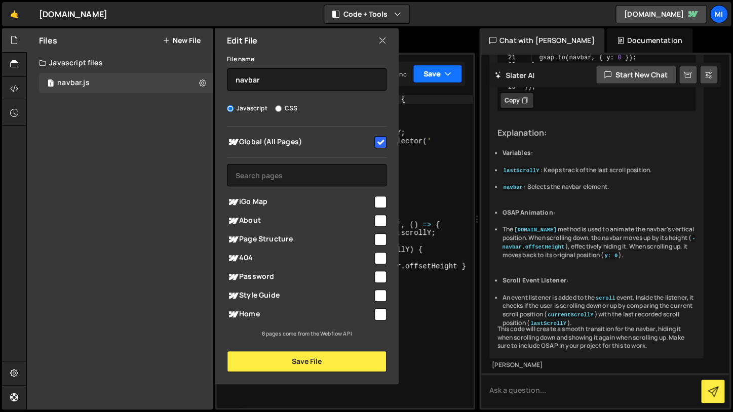
click at [431, 77] on button "Save" at bounding box center [437, 74] width 49 height 18
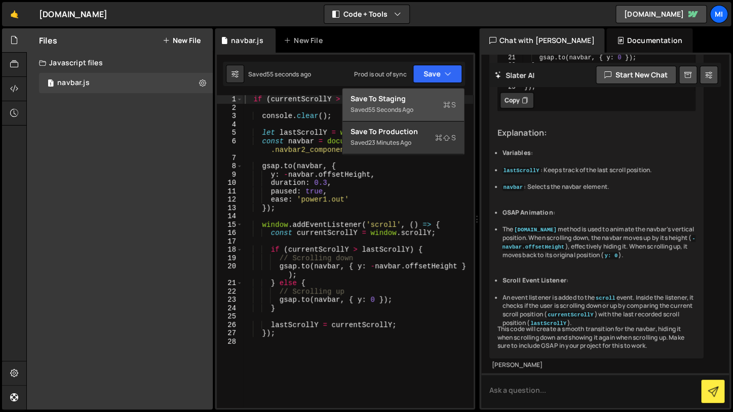
click at [426, 110] on div "Saved 55 seconds ago" at bounding box center [402, 110] width 105 height 12
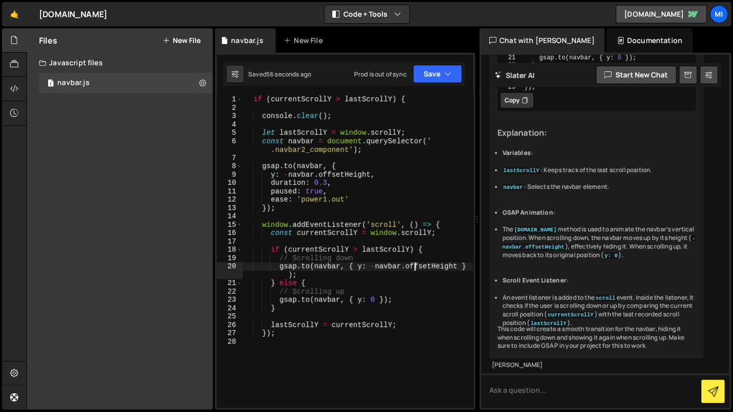
click at [415, 266] on div "if ( currentScrollY > lastScrollY ) { console . clear ( ) ; let lastScrollY = w…" at bounding box center [358, 259] width 230 height 329
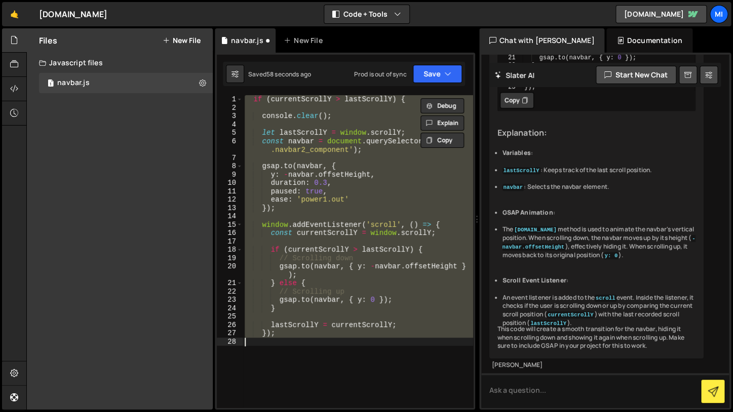
click at [422, 284] on div "if ( currentScrollY > lastScrollY ) { console . clear ( ) ; let lastScrollY = w…" at bounding box center [358, 251] width 230 height 312
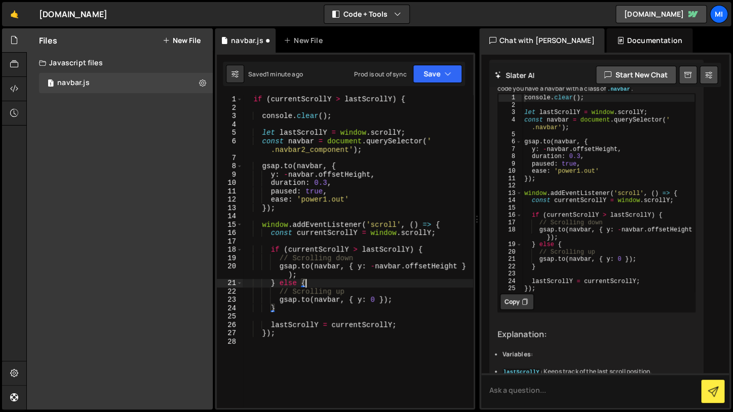
scroll to position [100, 0]
click at [526, 308] on icon at bounding box center [525, 303] width 6 height 10
click at [526, 308] on button "Copied" at bounding box center [519, 303] width 39 height 16
click at [336, 277] on div "if ( currentScrollY > lastScrollY ) { console . clear ( ) ; let lastScrollY = w…" at bounding box center [358, 259] width 230 height 329
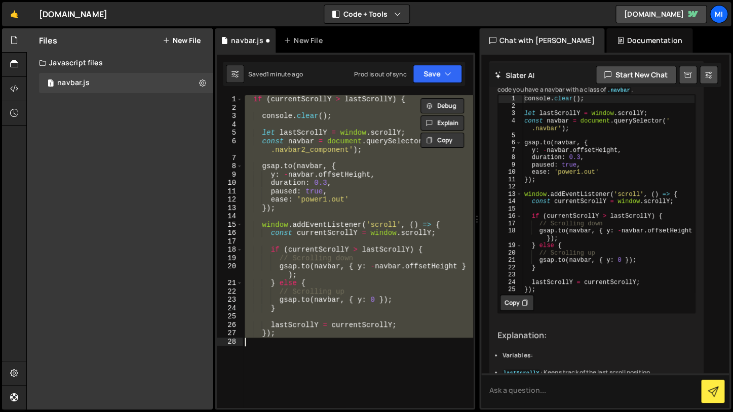
click at [329, 182] on div "if ( currentScrollY > lastScrollY ) { console . clear ( ) ; let lastScrollY = w…" at bounding box center [358, 251] width 230 height 312
type textarea "duration: 0.3,"
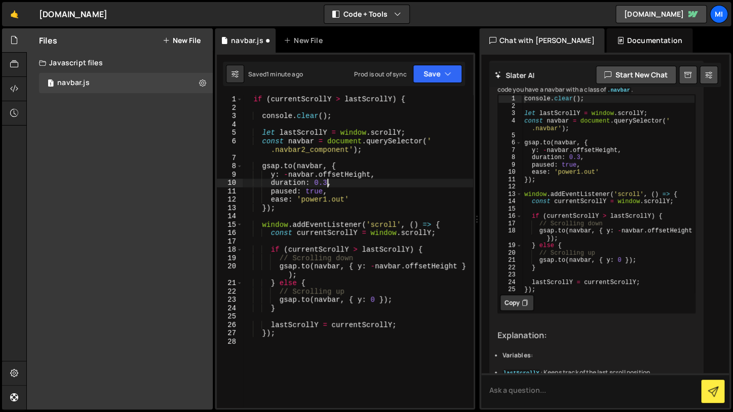
click at [365, 358] on div "if ( currentScrollY > lastScrollY ) { console . clear ( ) ; let lastScrollY = w…" at bounding box center [358, 259] width 230 height 329
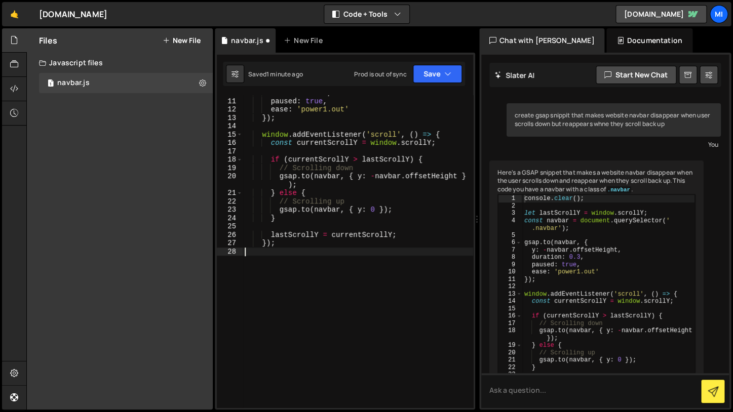
scroll to position [0, 0]
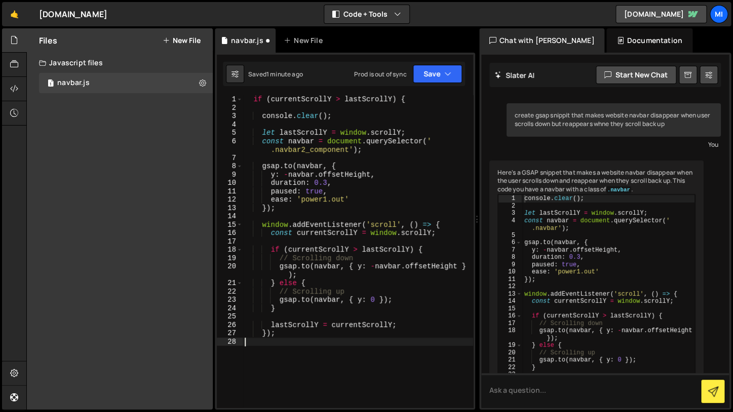
click at [587, 286] on div "console . clear ( ) ; let lastScrollY = window . scrollY ; const navbar = docum…" at bounding box center [608, 300] width 173 height 213
type textarea "lastScrollY = currentScrollY; });"
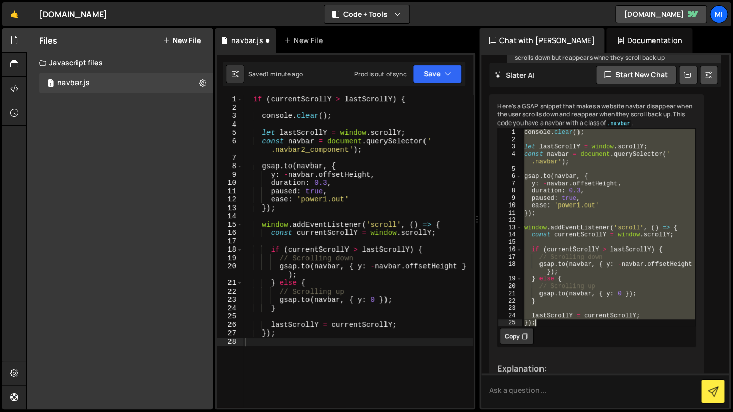
scroll to position [65, 0]
click at [260, 265] on div "if ( currentScrollY > lastScrollY ) { console . clear ( ) ; let lastScrollY = w…" at bounding box center [358, 259] width 230 height 329
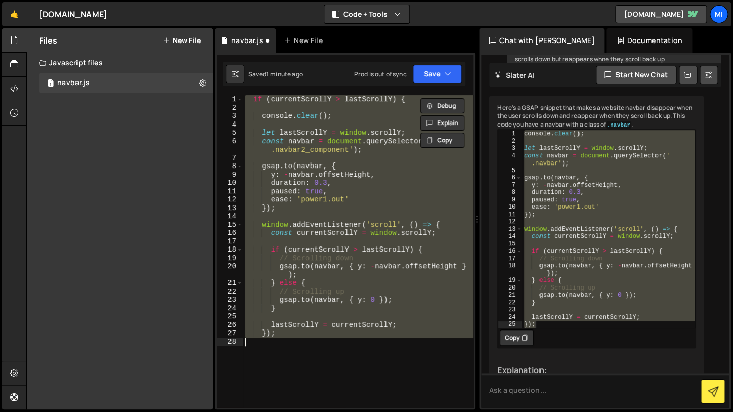
paste textarea "});"
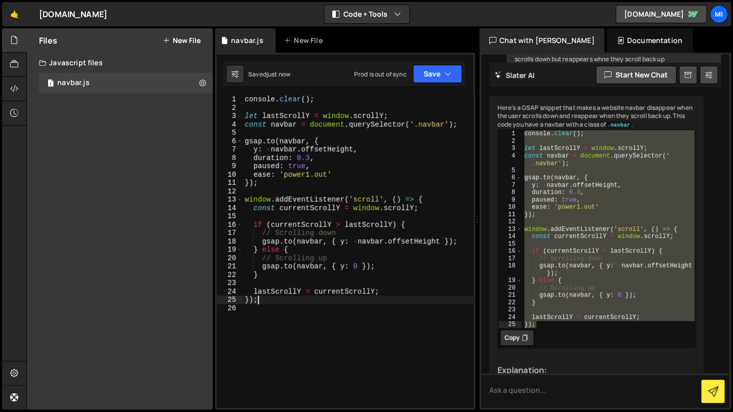
click at [434, 128] on div "console . clear ( ) ; let lastScrollY = window . scrollY ; const navbar = docum…" at bounding box center [358, 259] width 230 height 329
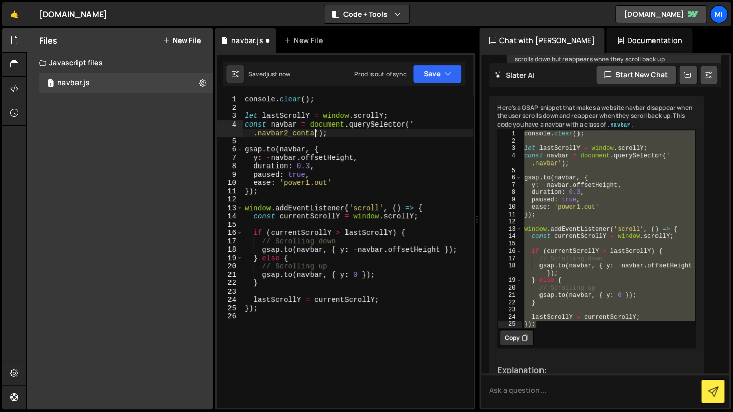
scroll to position [0, 17]
drag, startPoint x: 332, startPoint y: 134, endPoint x: 258, endPoint y: 135, distance: 73.9
click at [258, 135] on div "console . clear ( ) ; let lastScrollY = window . scrollY ; const navbar = docum…" at bounding box center [358, 259] width 230 height 329
paste textarea "mponent"
type textarea "const navbar = document.querySelector('.navbar2_component');"
